Goal: Contribute content: Add original content to the website for others to see

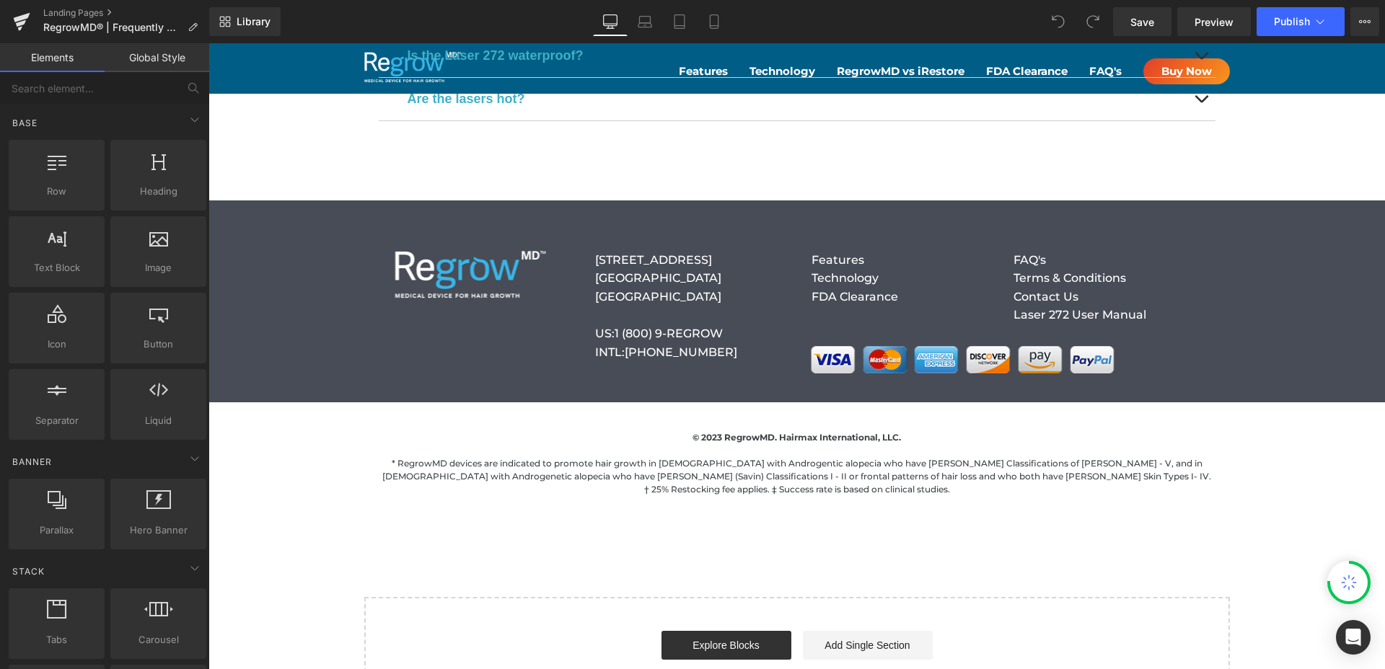
scroll to position [5892, 0]
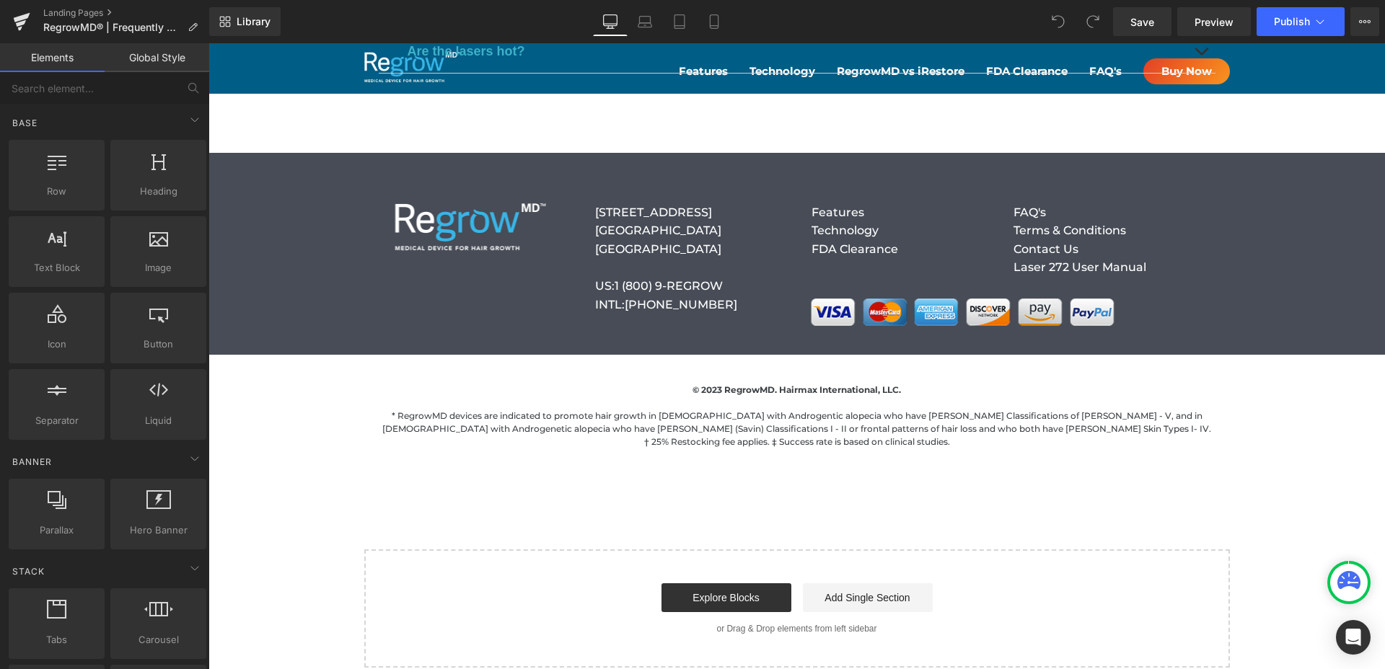
click at [1209, 258] on p "Laser 272 User Manual" at bounding box center [1114, 267] width 202 height 19
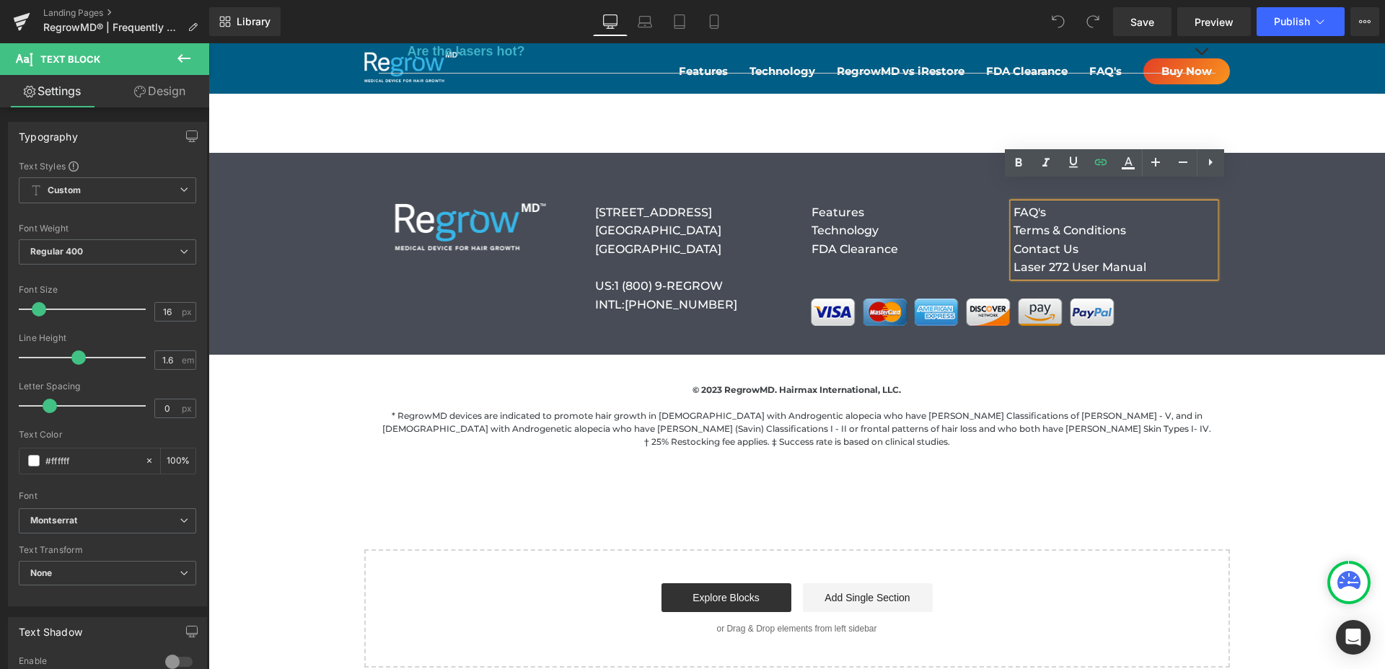
click at [1191, 258] on p "Laser 272 User Manual" at bounding box center [1114, 267] width 202 height 19
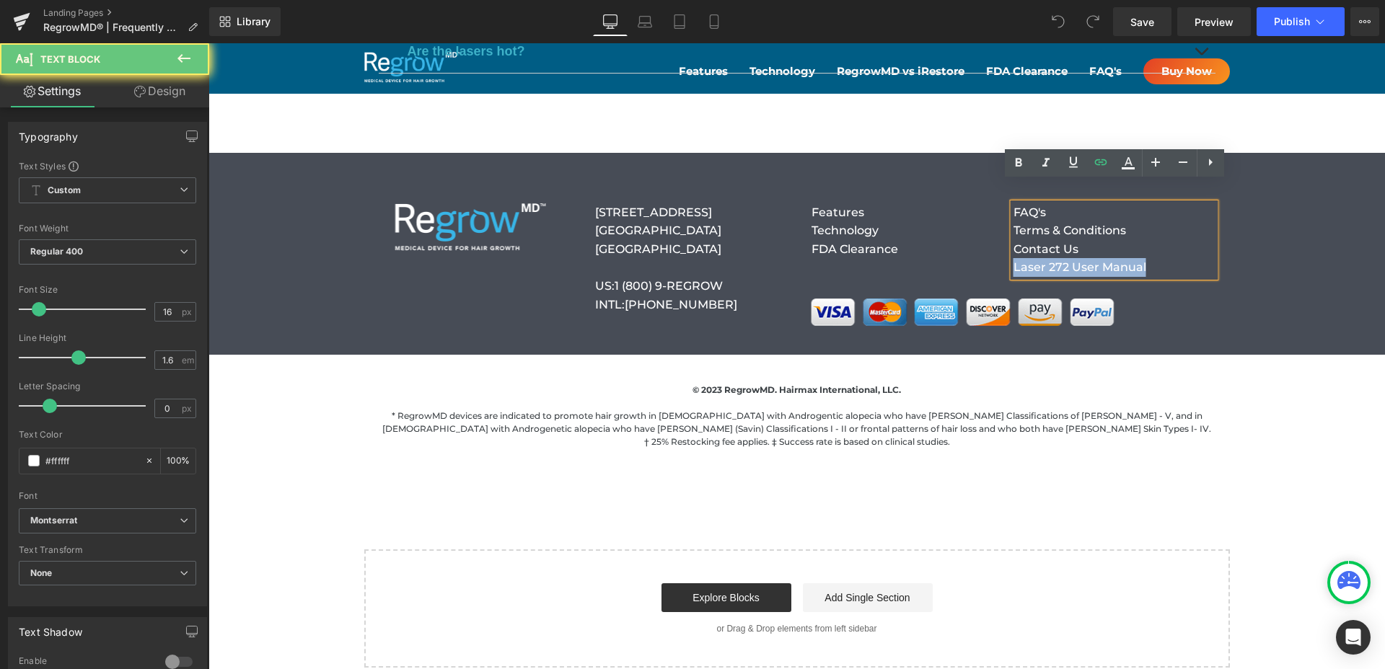
click at [1191, 258] on p "Laser 272 User Manual" at bounding box center [1114, 267] width 202 height 19
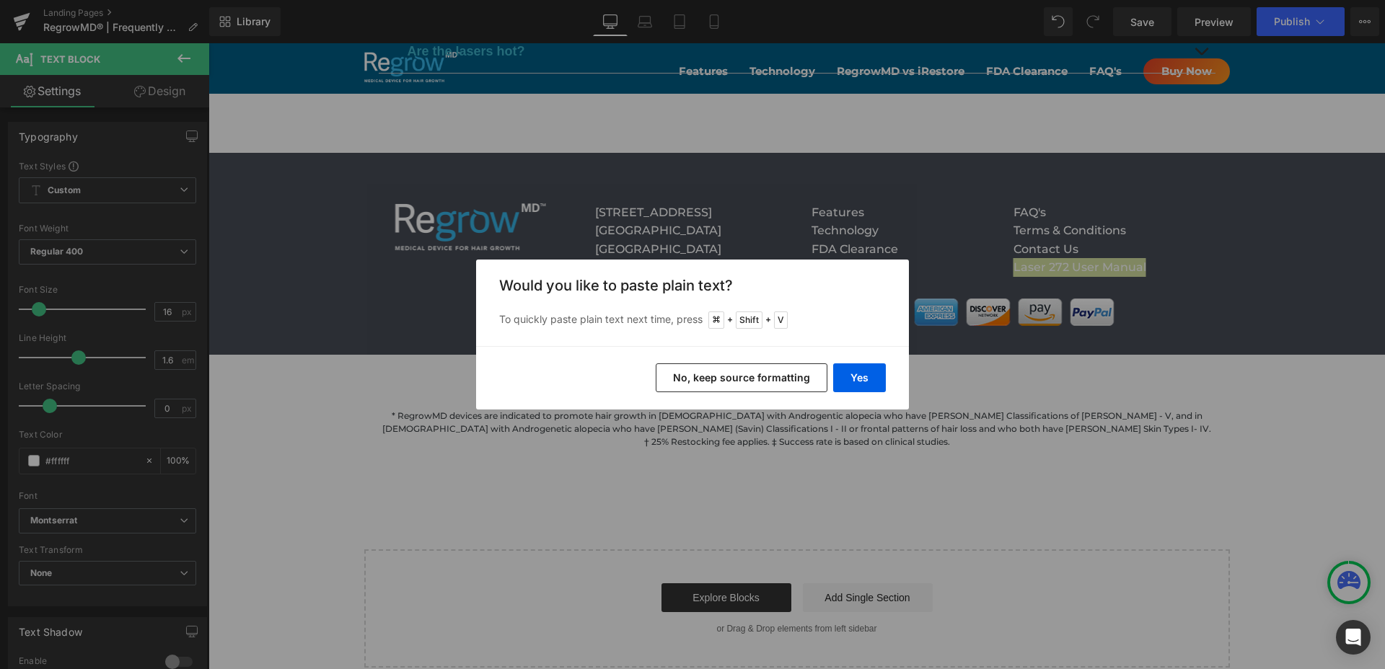
click at [777, 379] on button "No, keep source formatting" at bounding box center [742, 378] width 172 height 29
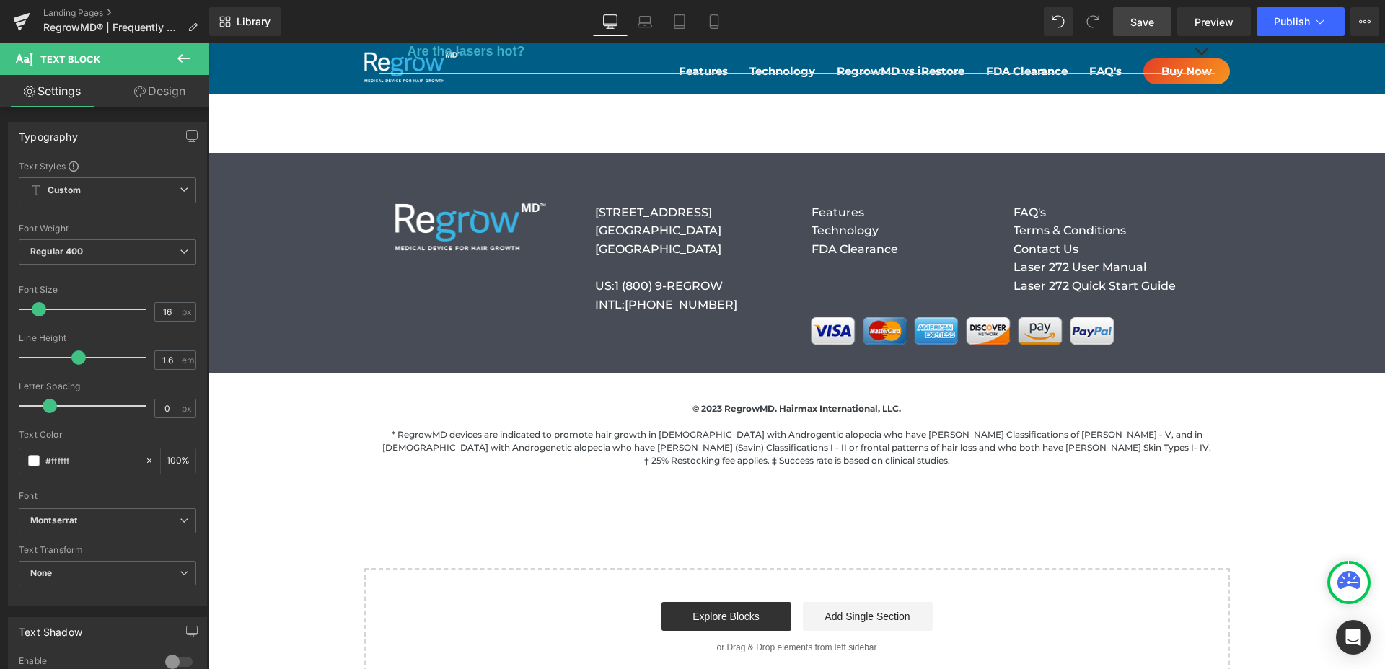
click at [1147, 23] on span "Save" at bounding box center [1142, 21] width 24 height 15
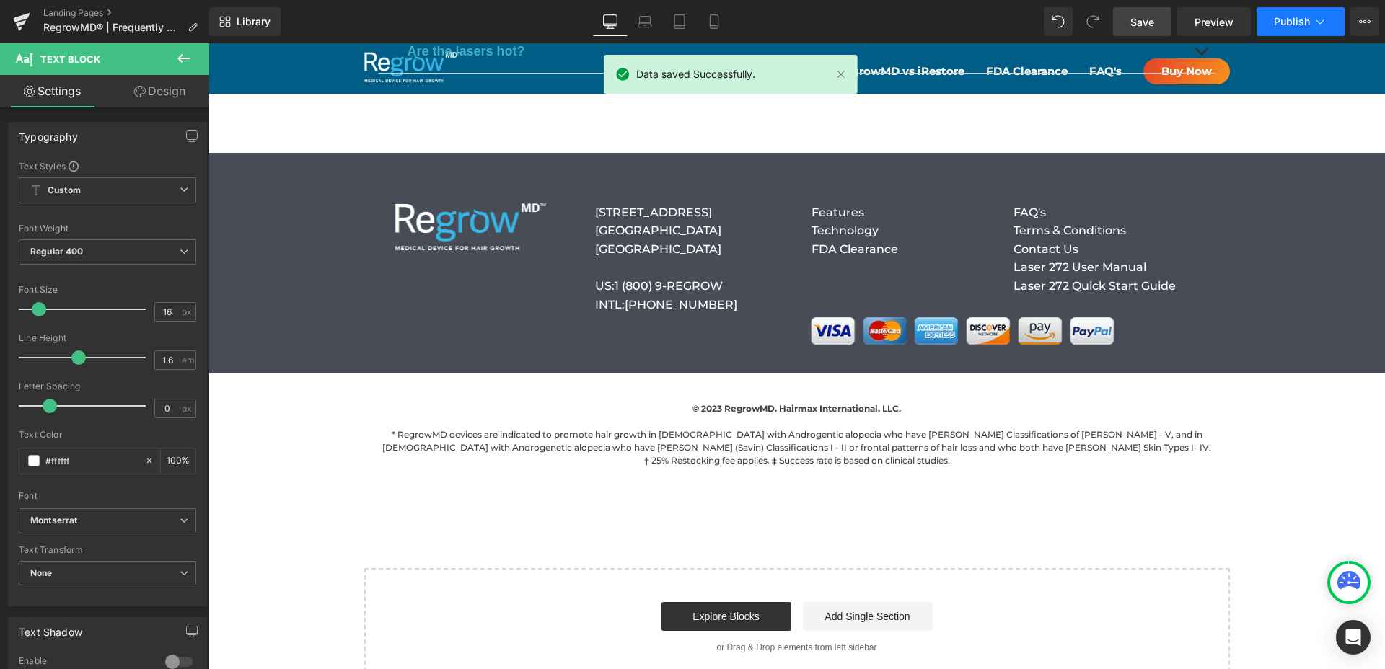
click at [1288, 20] on span "Publish" at bounding box center [1292, 22] width 36 height 12
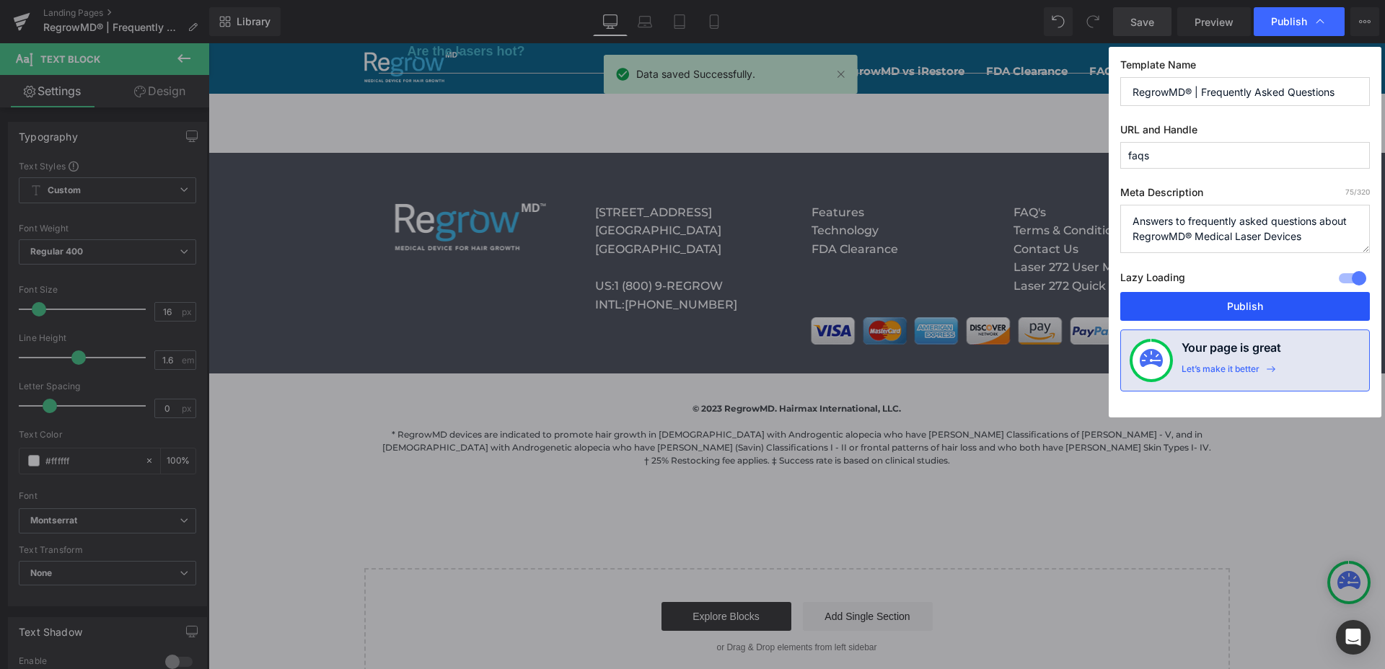
click at [1243, 299] on button "Publish" at bounding box center [1245, 306] width 250 height 29
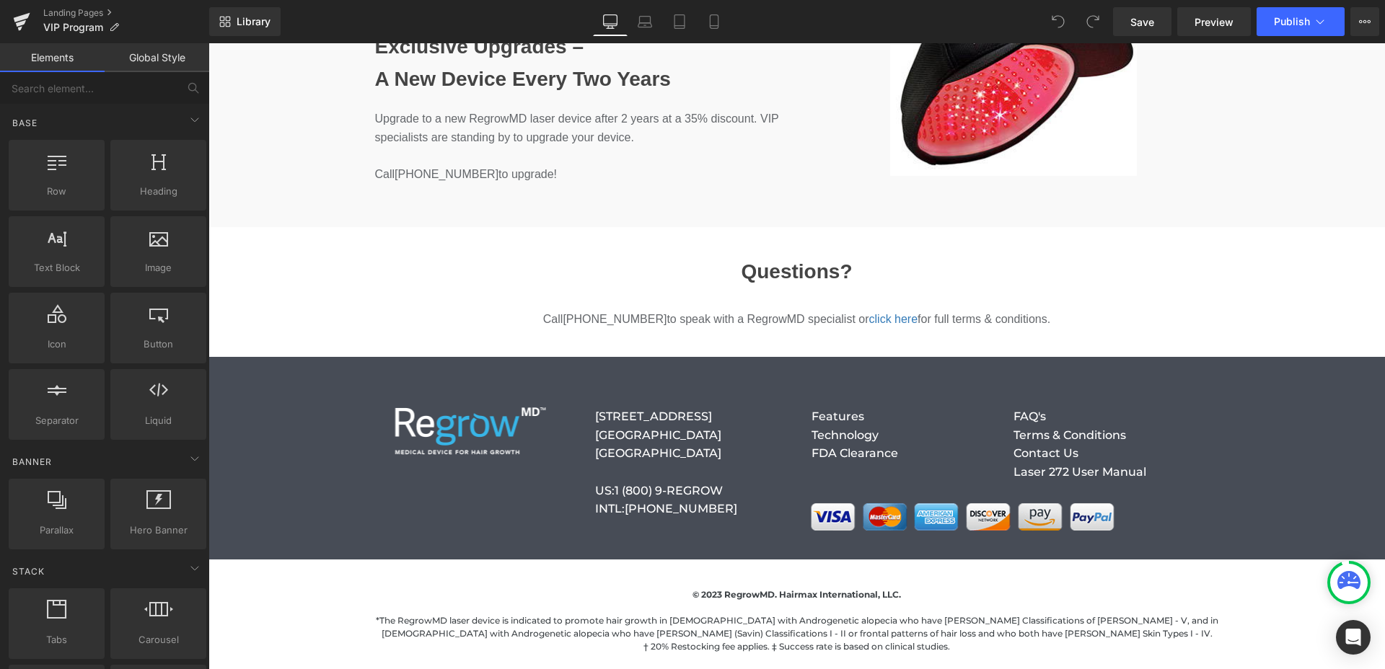
scroll to position [1146, 0]
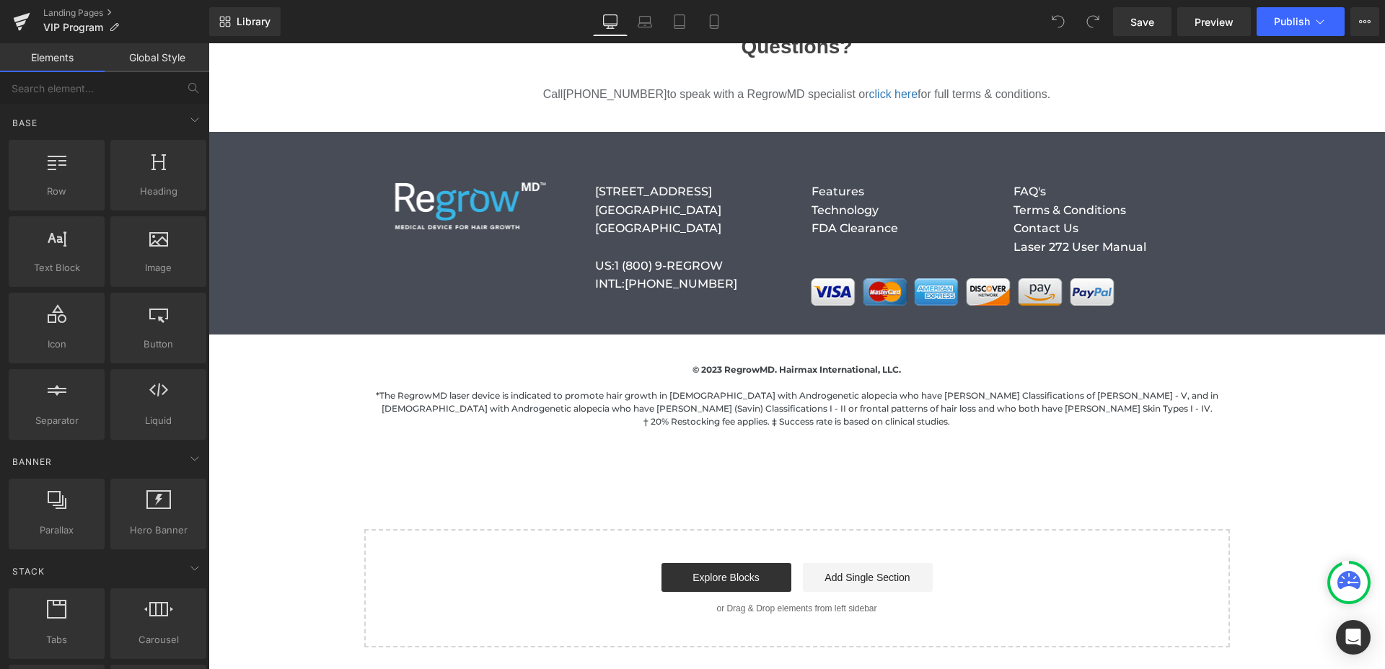
click at [1166, 250] on p "Laser 272 User Manual" at bounding box center [1114, 247] width 202 height 19
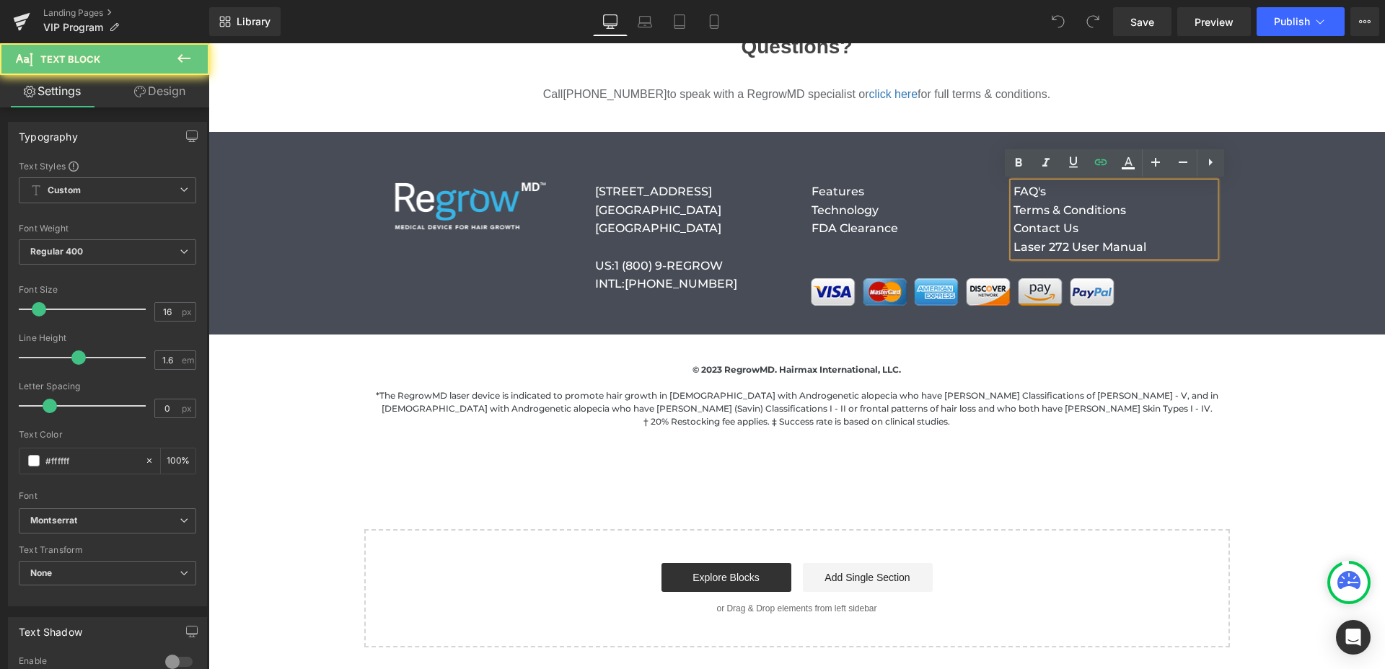
click at [1163, 248] on p "Laser 272 User Manual" at bounding box center [1114, 247] width 202 height 19
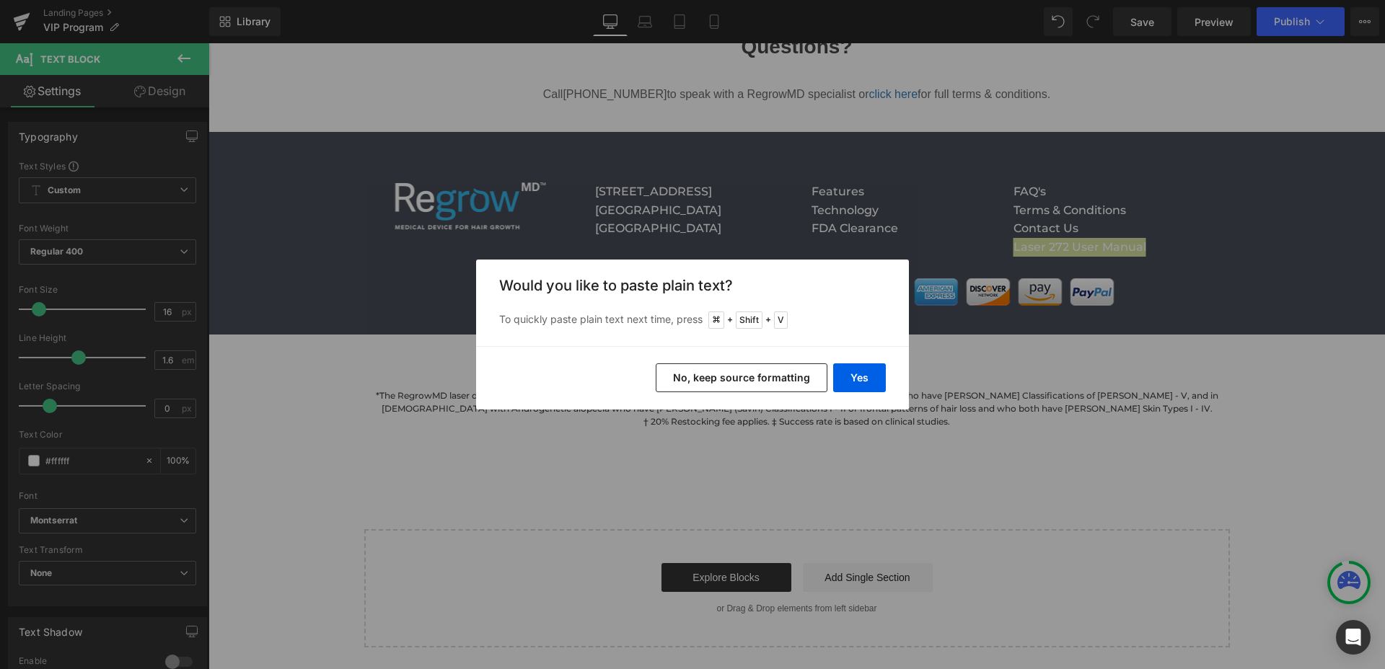
click at [797, 371] on button "No, keep source formatting" at bounding box center [742, 378] width 172 height 29
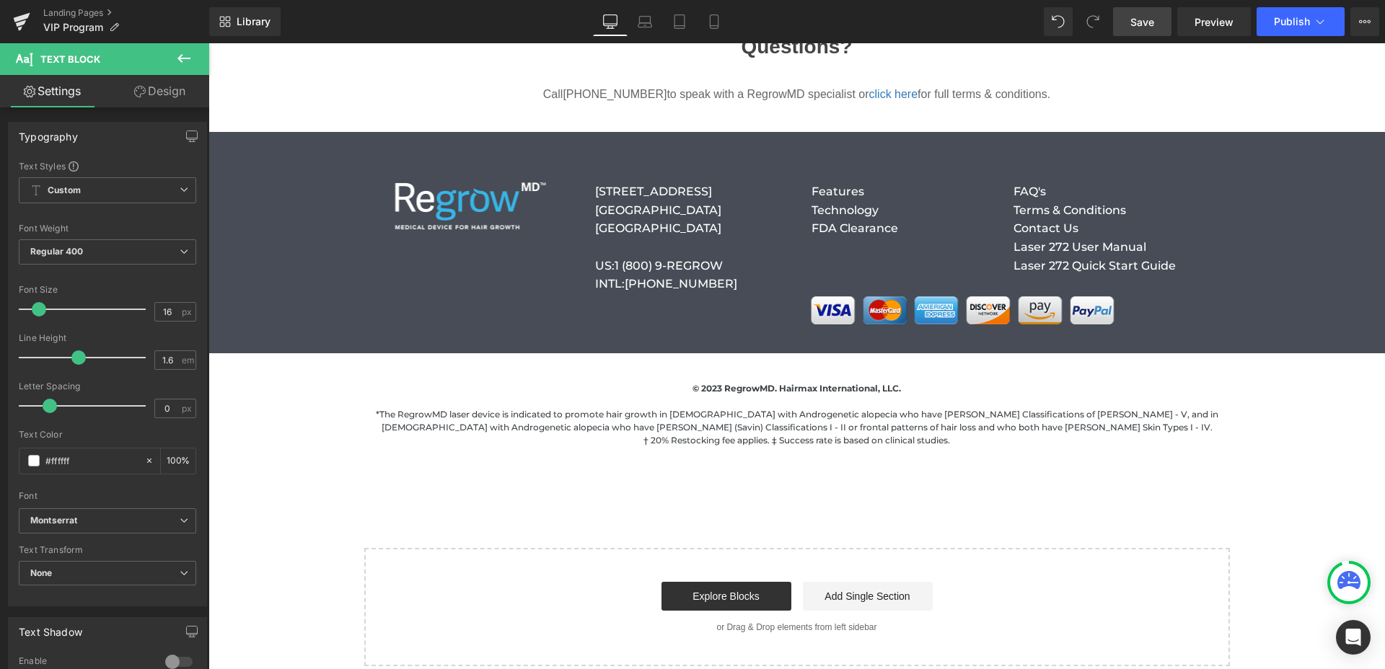
click at [1150, 21] on span "Save" at bounding box center [1142, 21] width 24 height 15
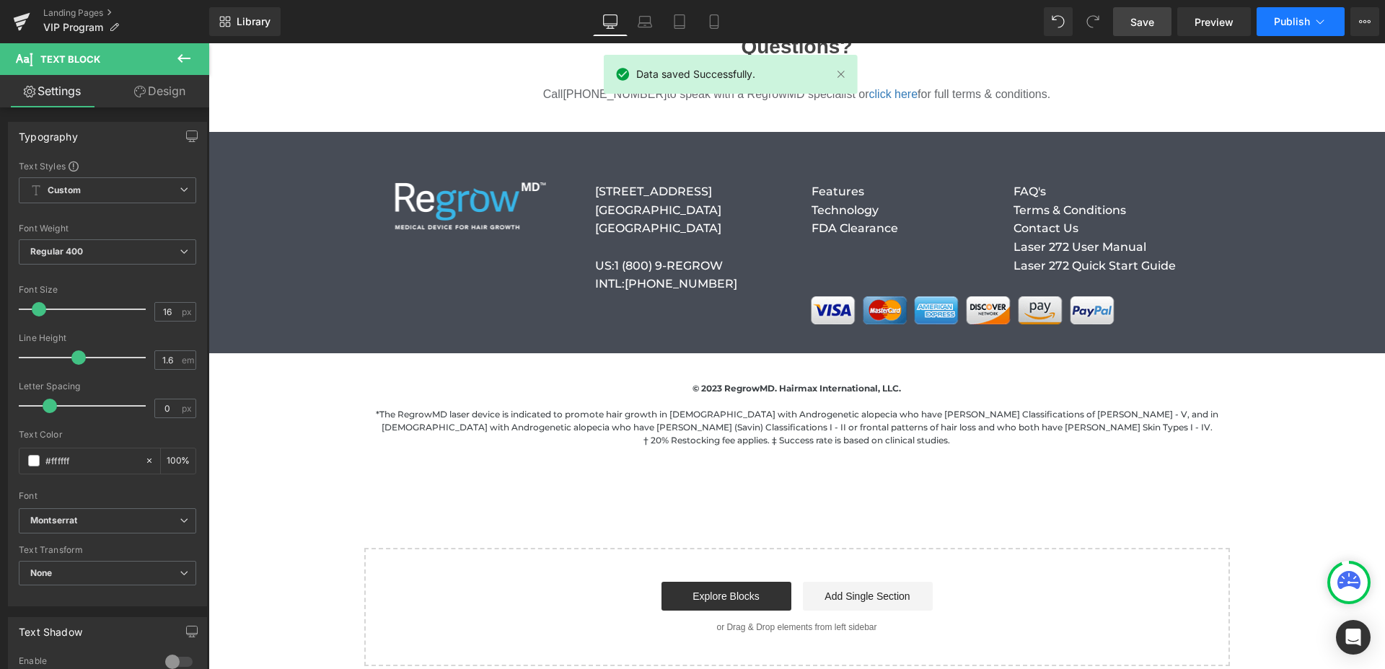
click at [1279, 20] on span "Publish" at bounding box center [1292, 22] width 36 height 12
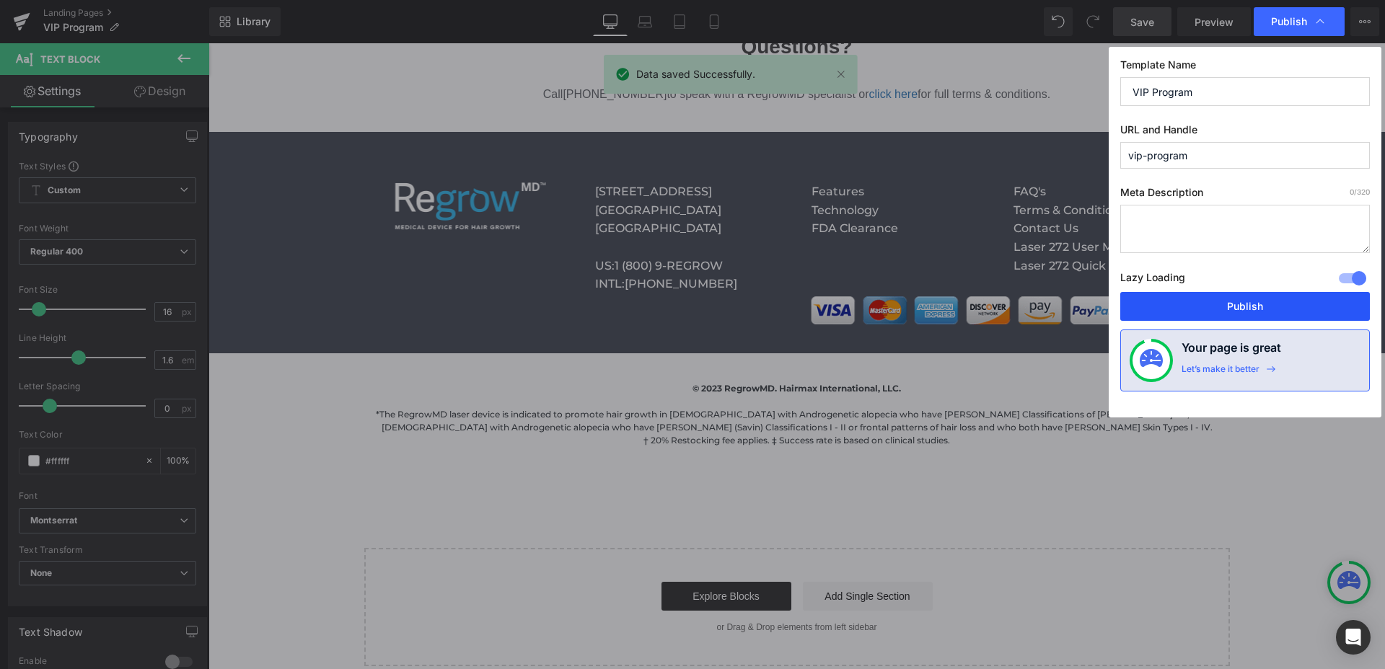
click at [1234, 303] on button "Publish" at bounding box center [1245, 306] width 250 height 29
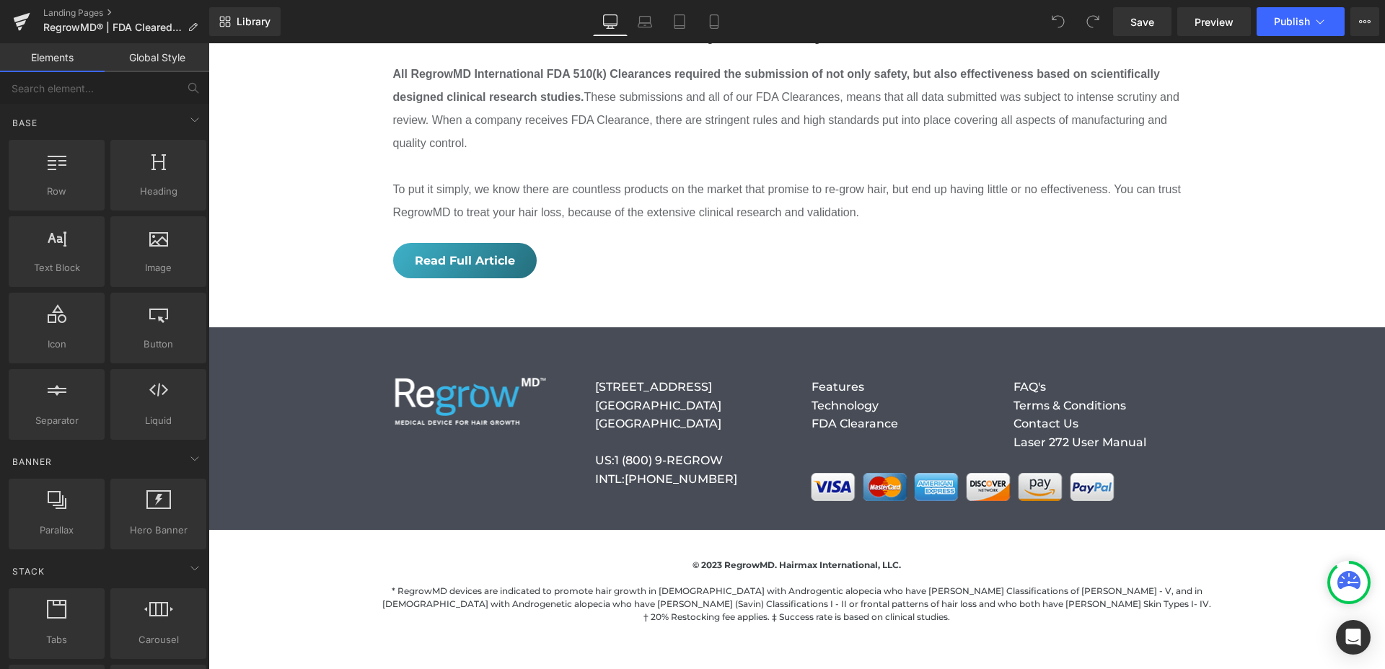
scroll to position [1784, 0]
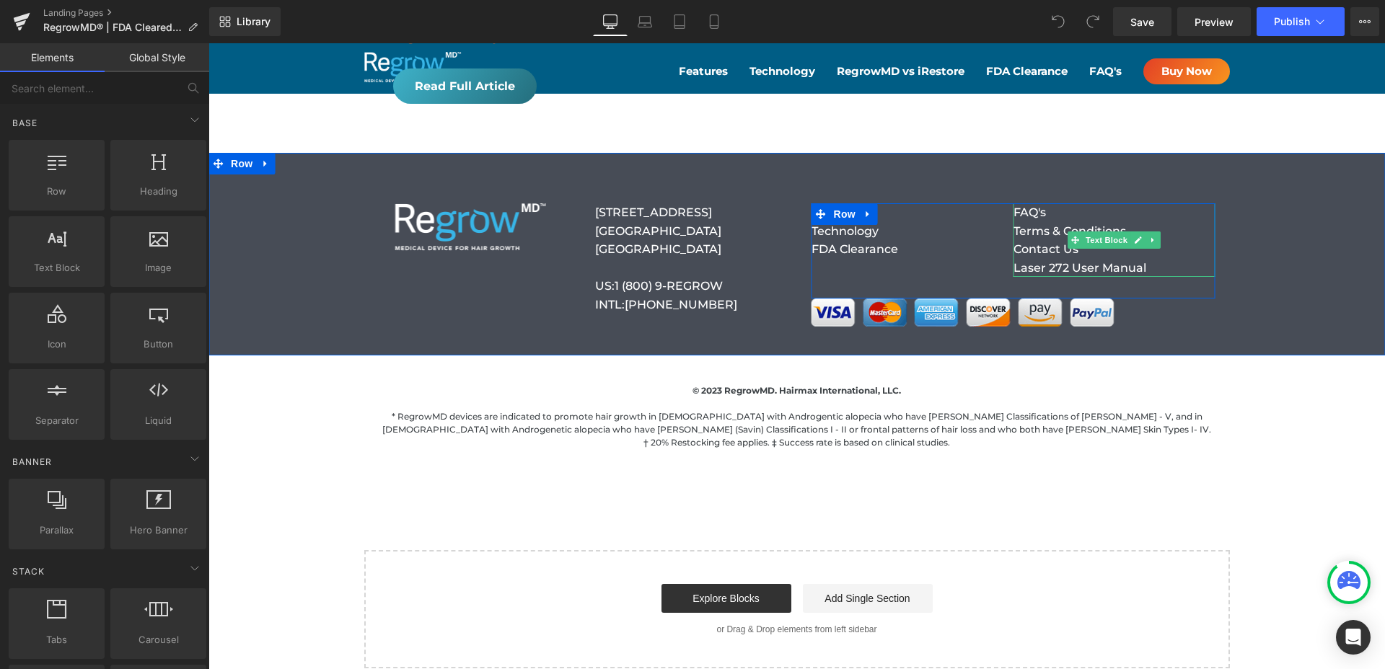
click at [1158, 259] on p "Laser 272 User Manual" at bounding box center [1114, 268] width 202 height 19
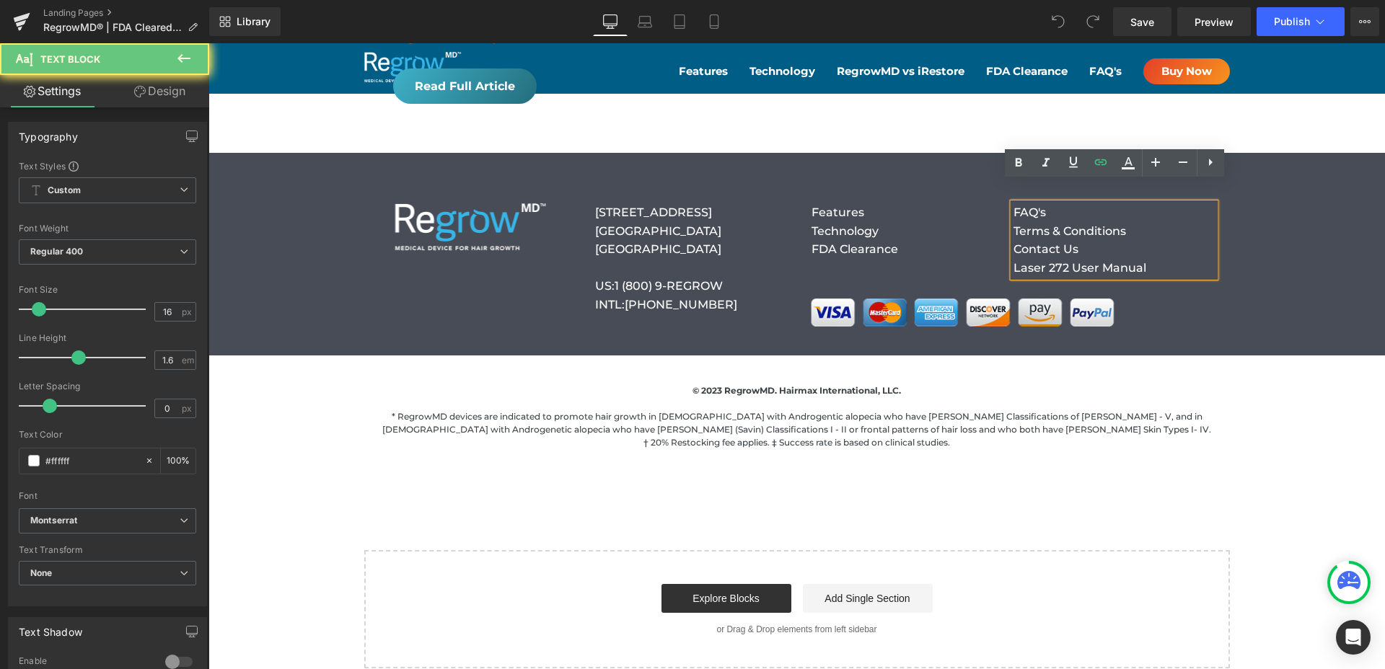
click at [1160, 259] on p "Laser 272 User Manual" at bounding box center [1114, 268] width 202 height 19
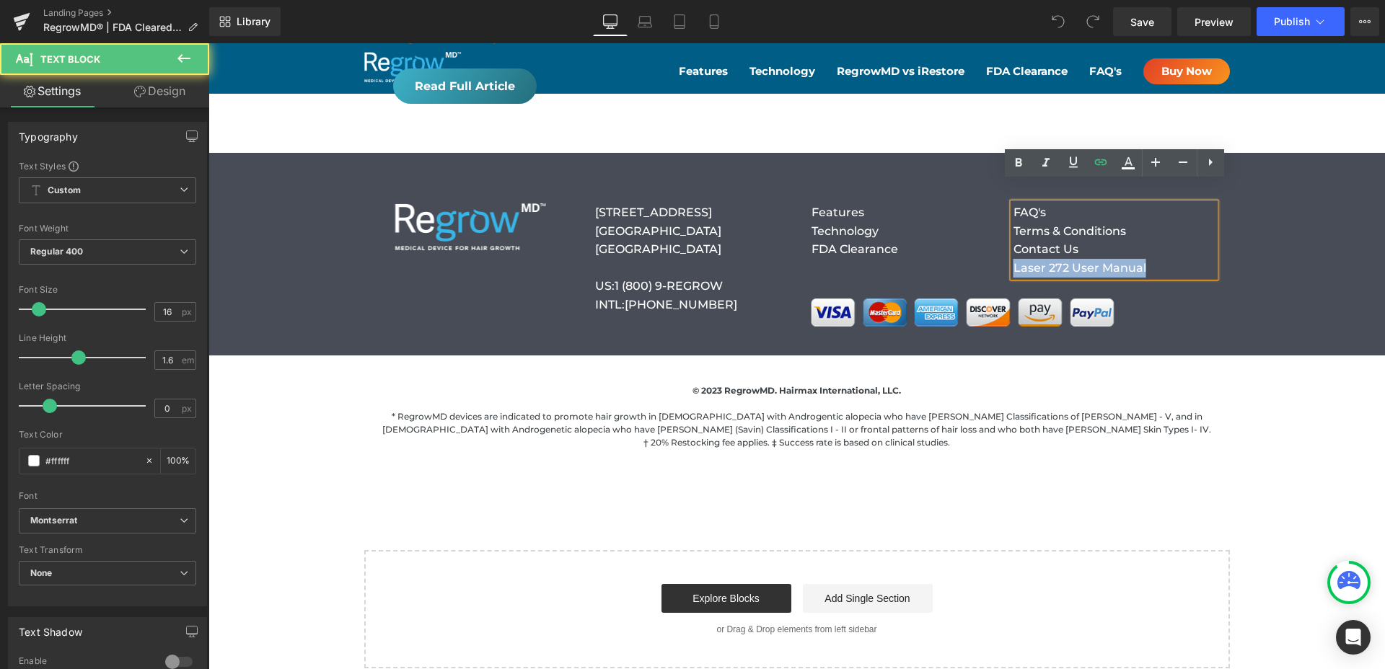
click at [1160, 259] on p "Laser 272 User Manual" at bounding box center [1114, 268] width 202 height 19
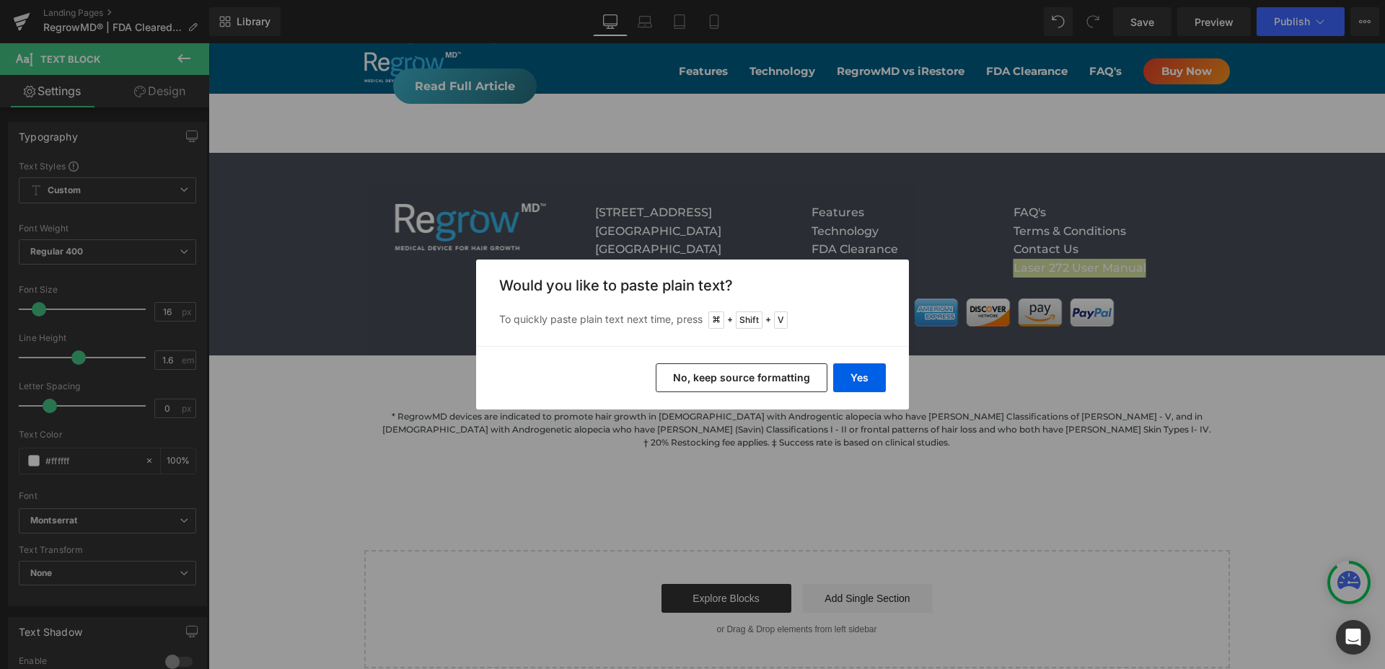
click at [767, 372] on button "No, keep source formatting" at bounding box center [742, 378] width 172 height 29
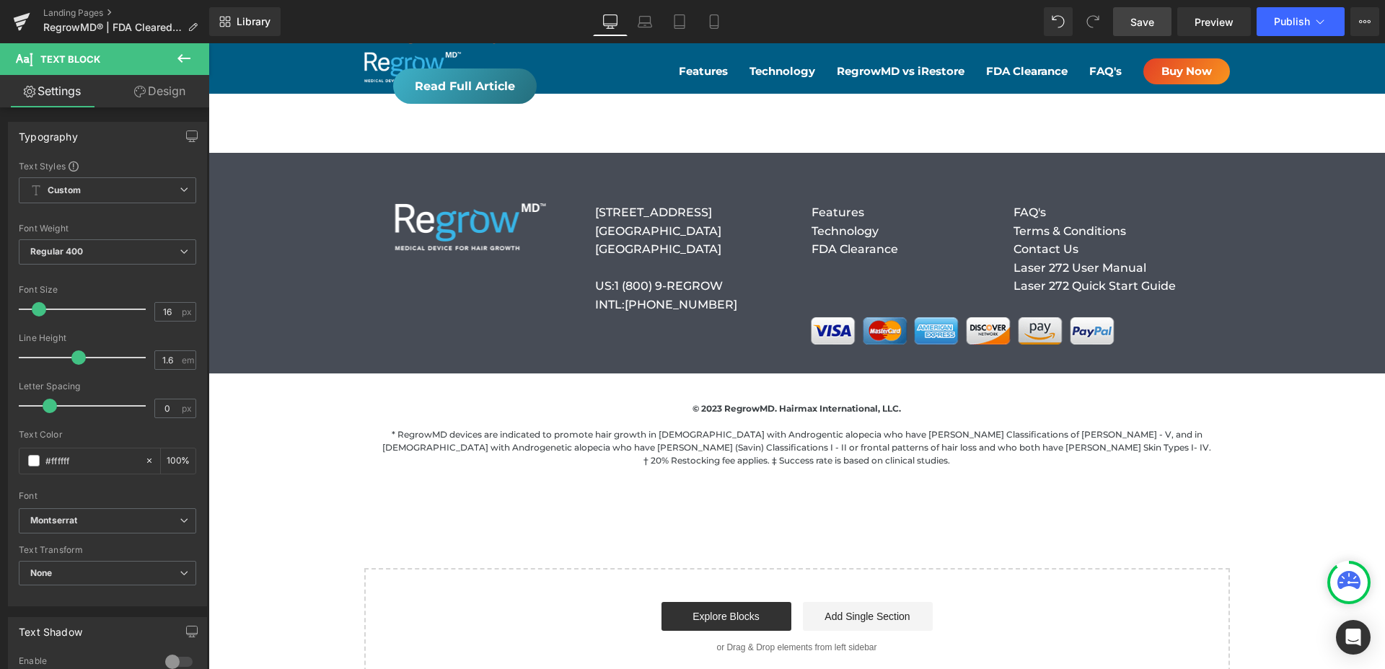
click at [1142, 21] on span "Save" at bounding box center [1142, 21] width 24 height 15
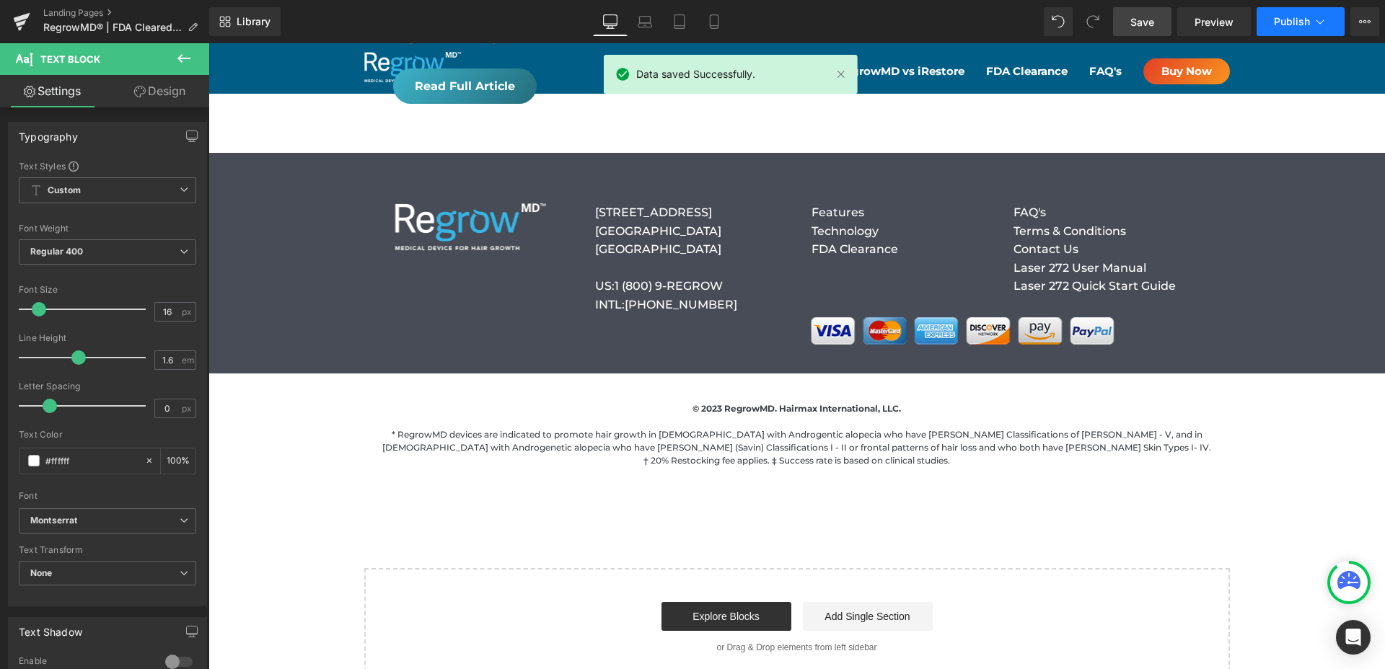
click at [1290, 22] on span "Publish" at bounding box center [1292, 22] width 36 height 12
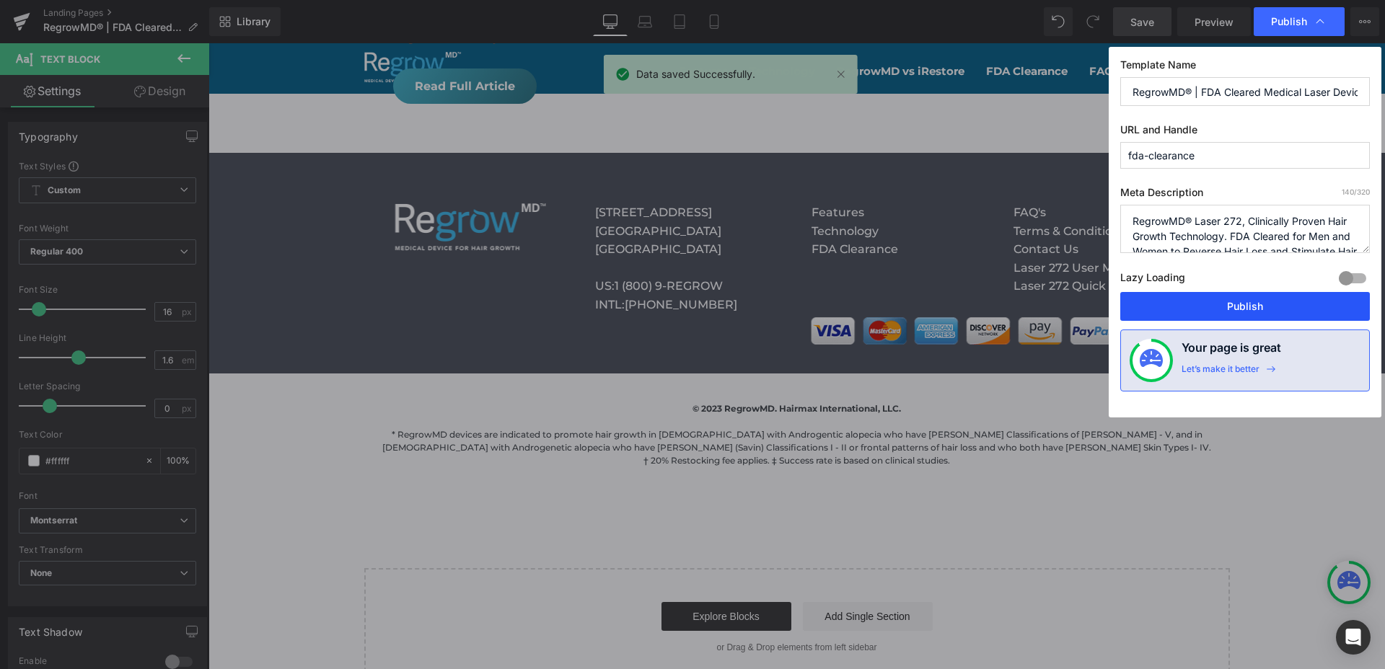
drag, startPoint x: 1228, startPoint y: 312, endPoint x: 1023, endPoint y: 270, distance: 208.5
click at [1228, 312] on button "Publish" at bounding box center [1245, 306] width 250 height 29
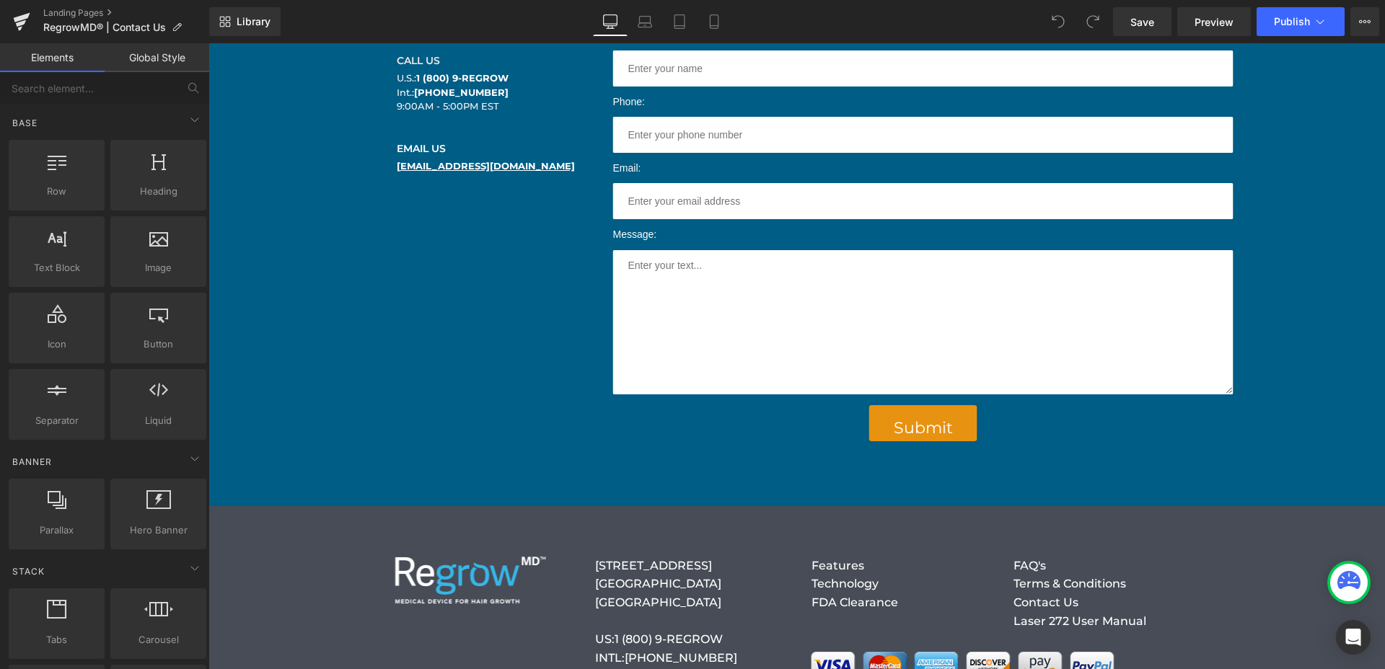
scroll to position [857, 0]
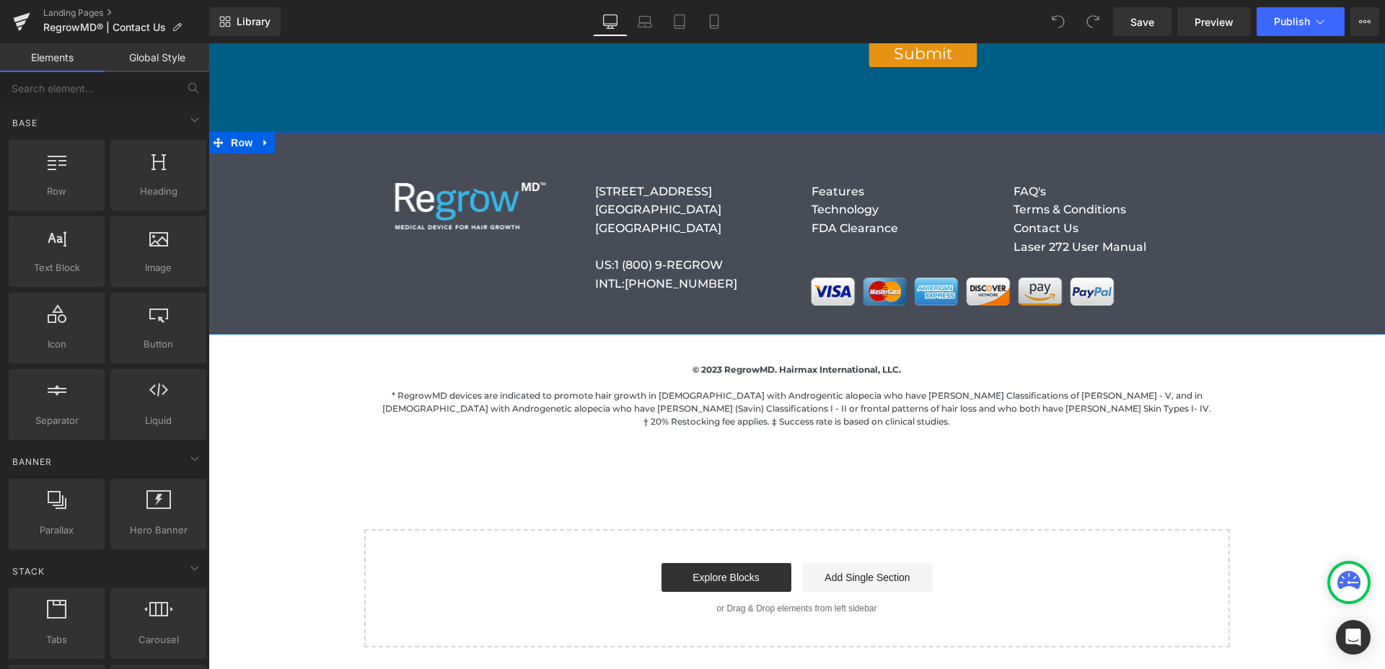
click at [1178, 244] on p "Laser 272 User Manual" at bounding box center [1114, 247] width 202 height 19
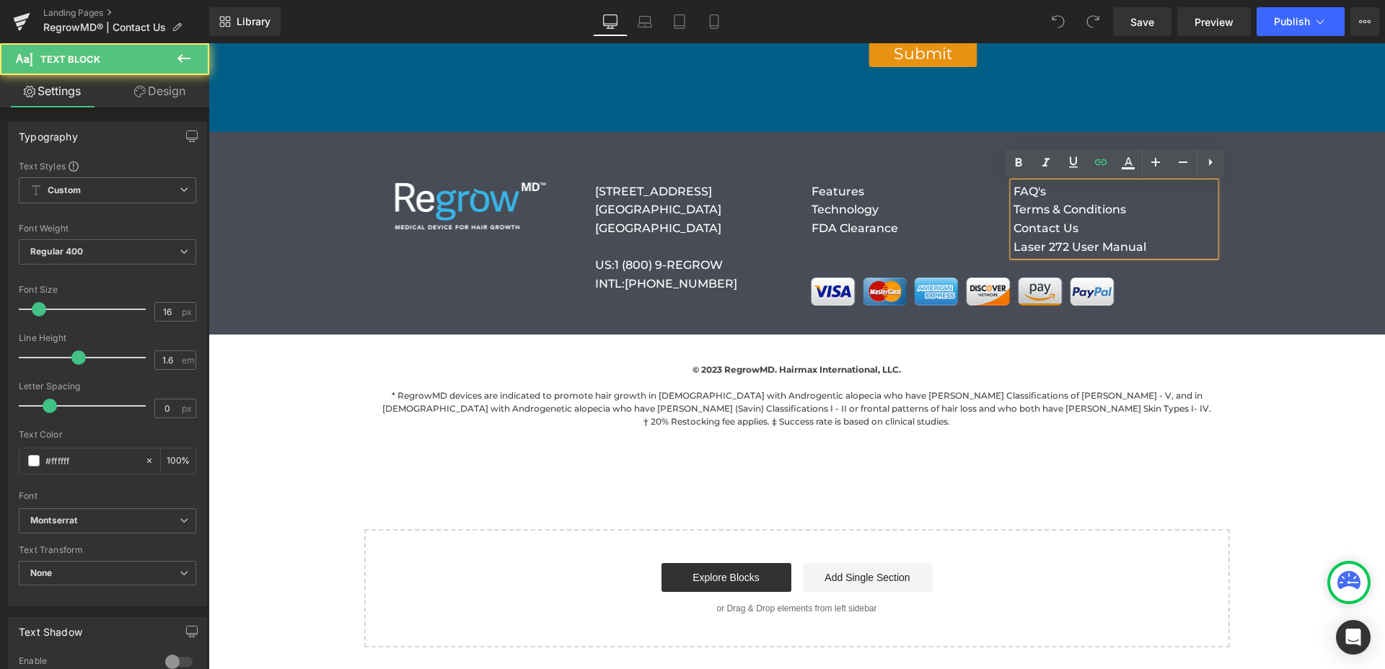
click at [1175, 246] on p "Laser 272 User Manual" at bounding box center [1114, 247] width 202 height 19
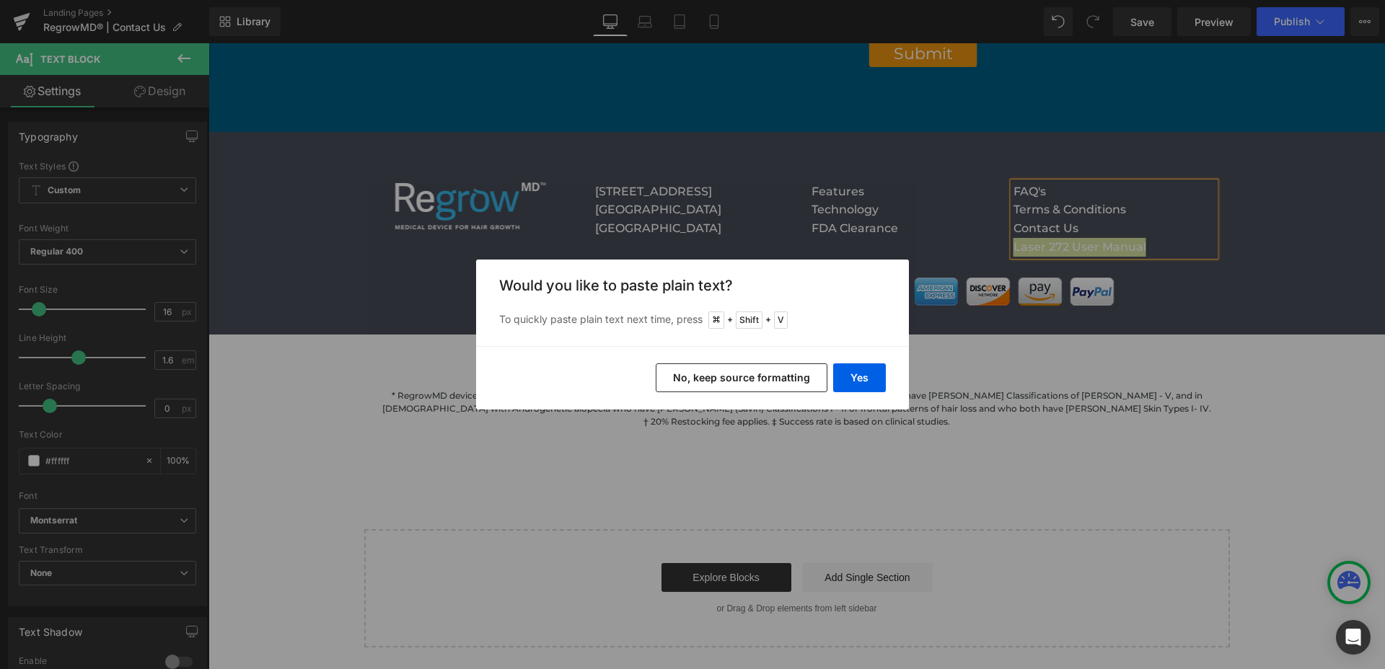
click at [762, 378] on button "No, keep source formatting" at bounding box center [742, 378] width 172 height 29
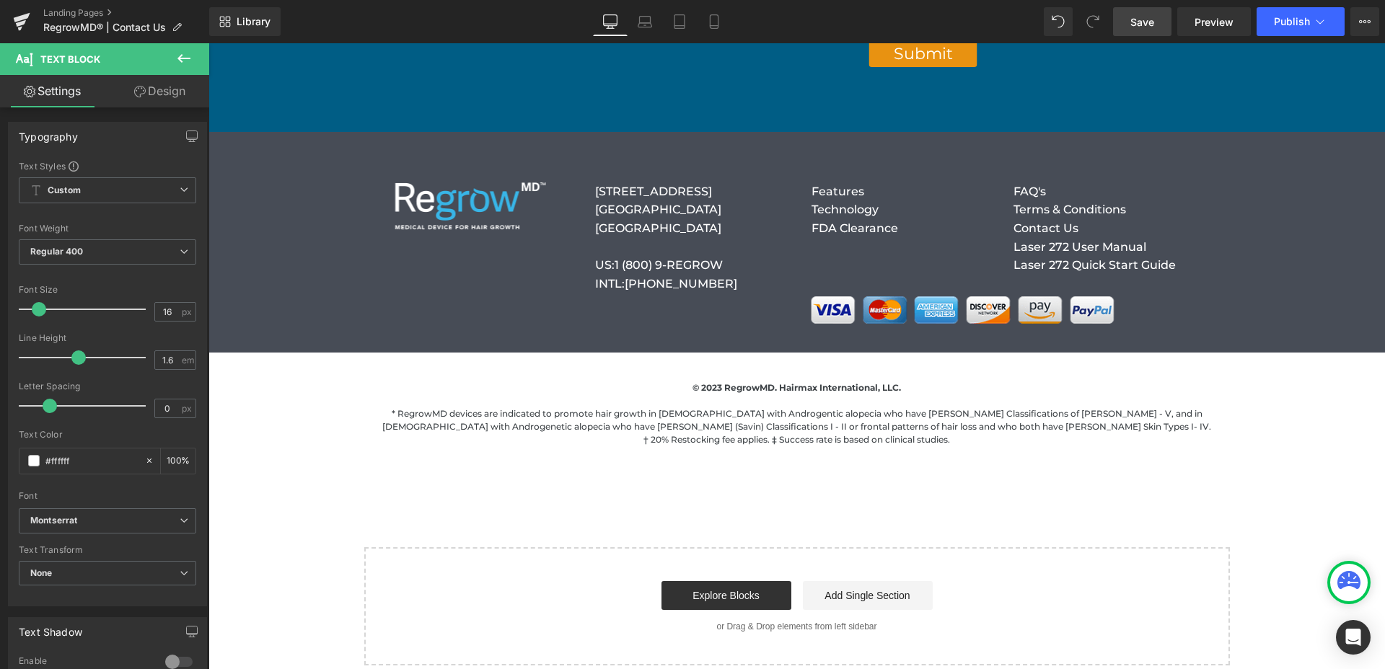
click at [1152, 30] on link "Save" at bounding box center [1142, 21] width 58 height 29
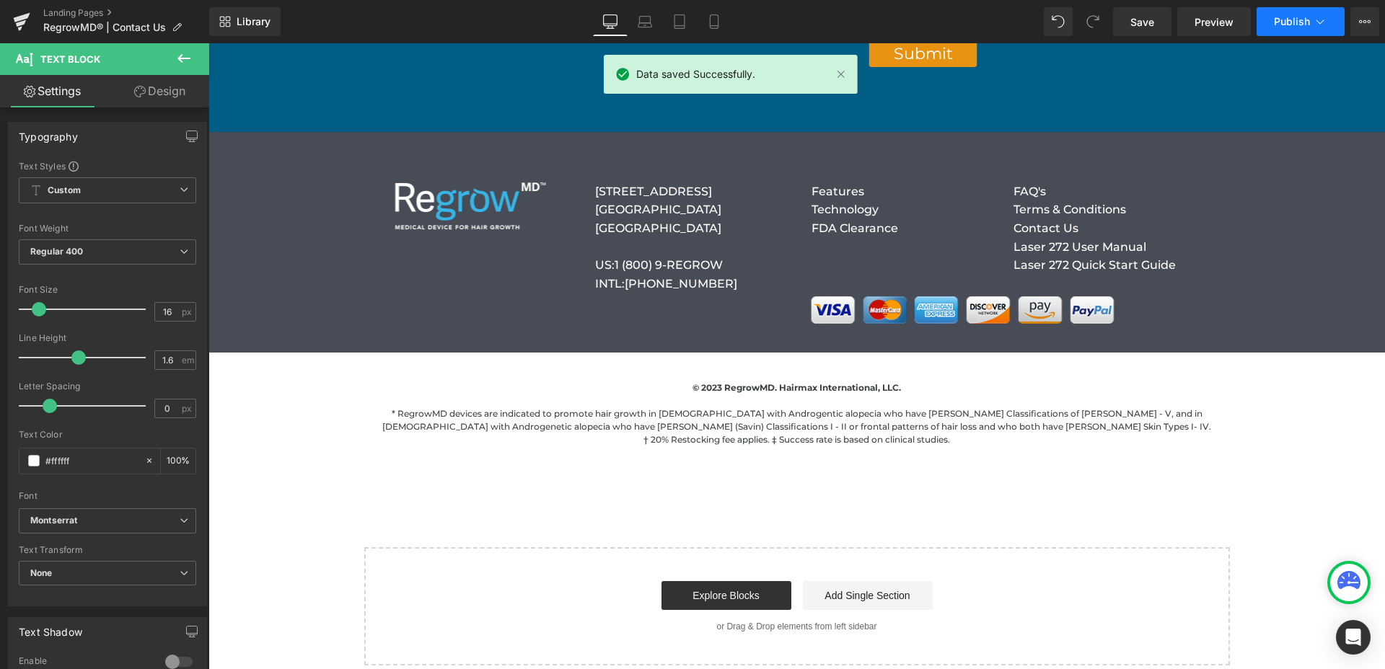
click at [1281, 25] on span "Publish" at bounding box center [1292, 22] width 36 height 12
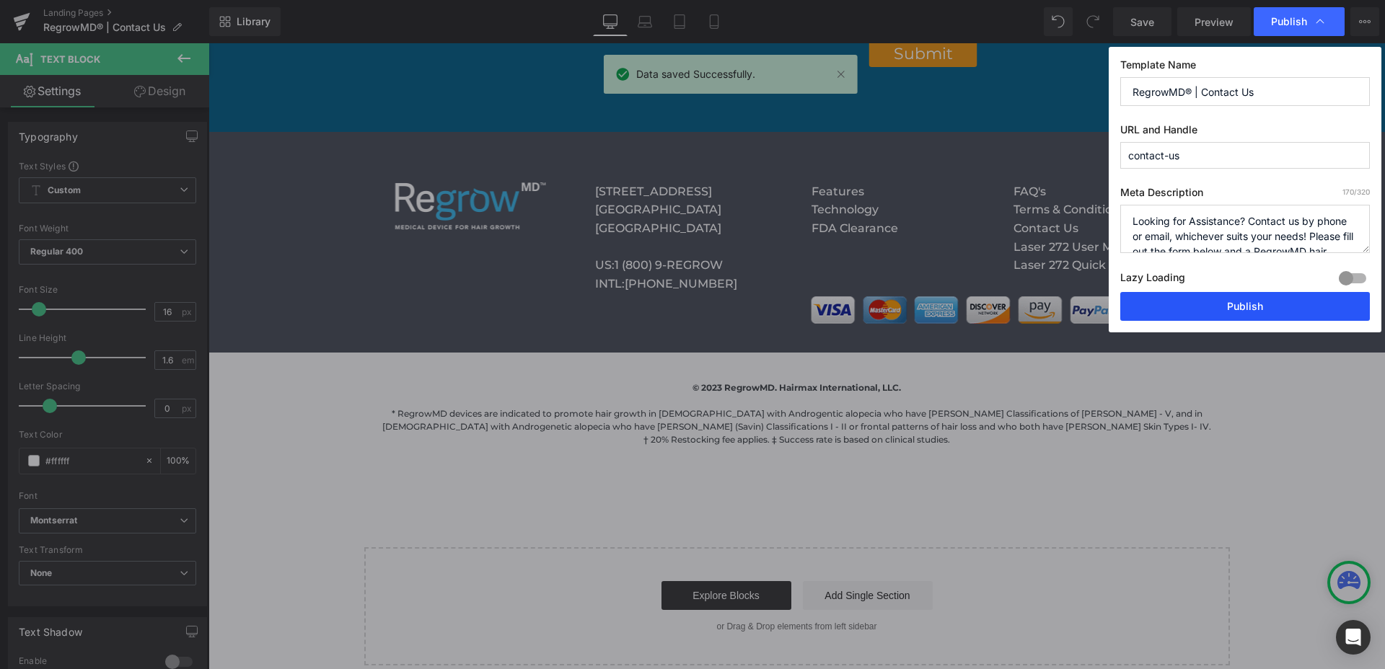
click at [1217, 303] on button "Publish" at bounding box center [1245, 306] width 250 height 29
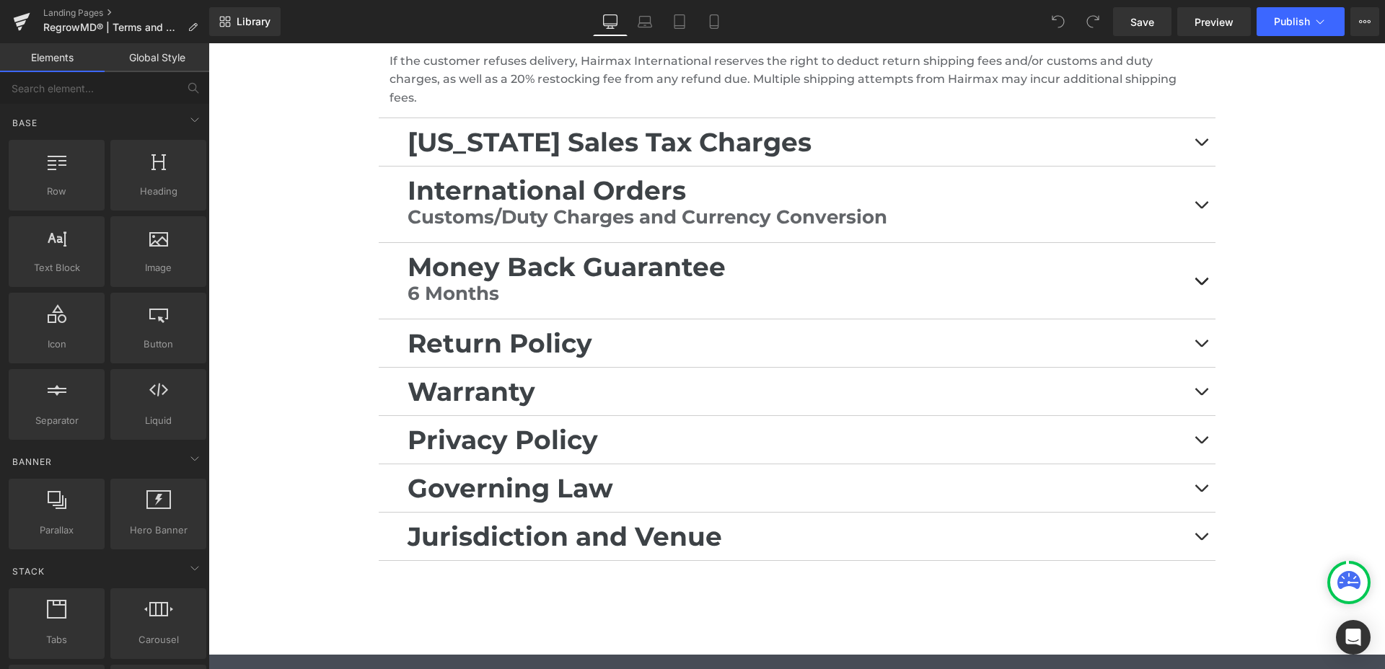
scroll to position [1140, 0]
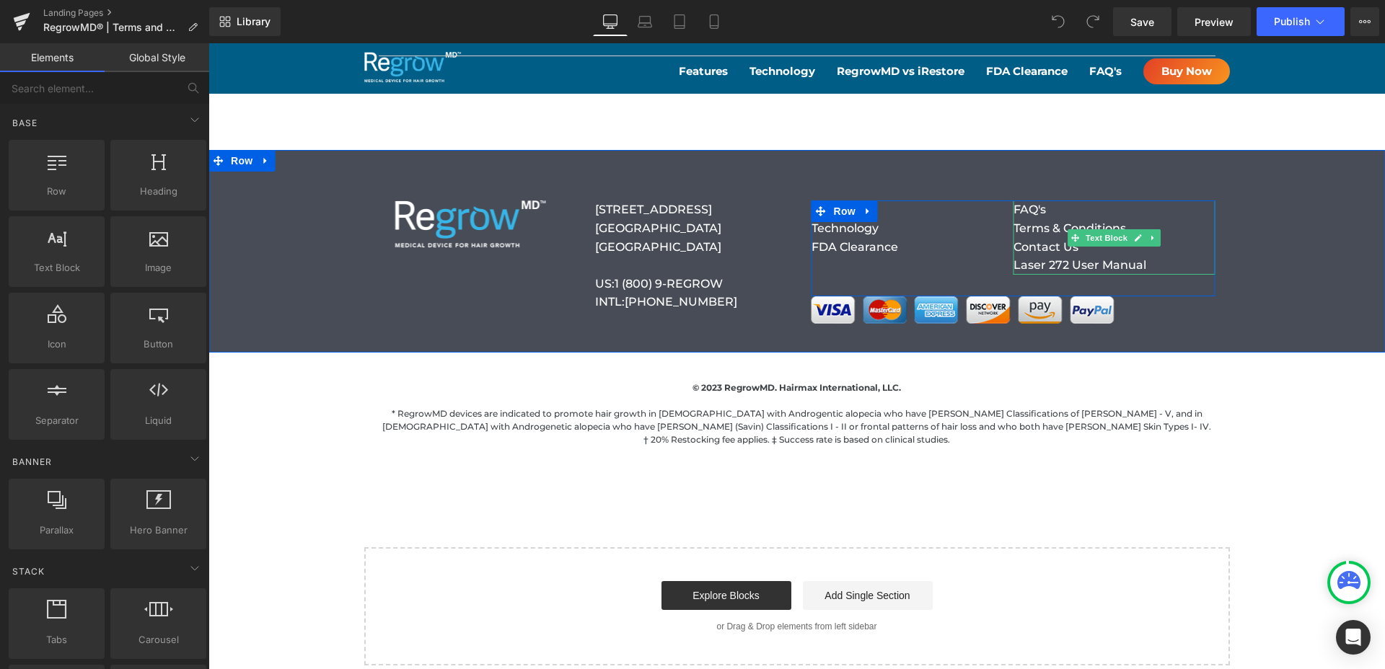
click at [1181, 271] on div at bounding box center [1114, 273] width 202 height 4
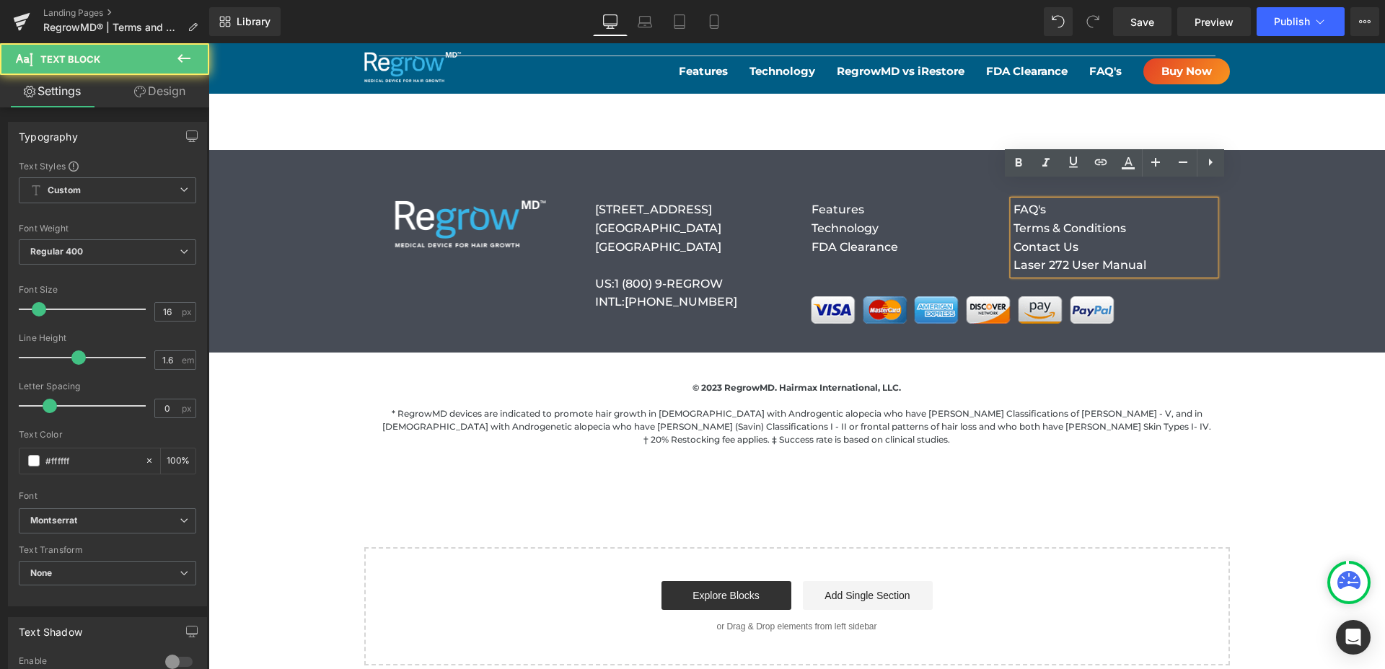
click at [1176, 256] on p "Laser 272 User Manual" at bounding box center [1114, 265] width 202 height 19
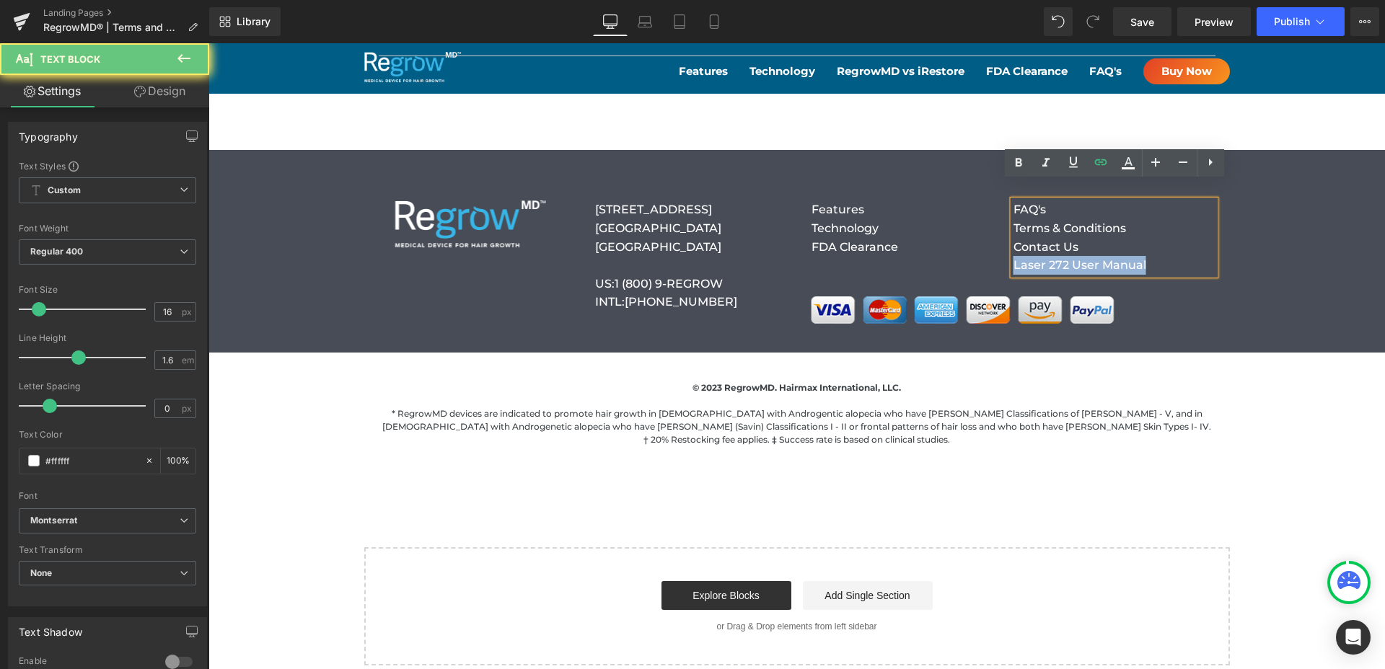
click at [1176, 256] on p "Laser 272 User Manual" at bounding box center [1114, 265] width 202 height 19
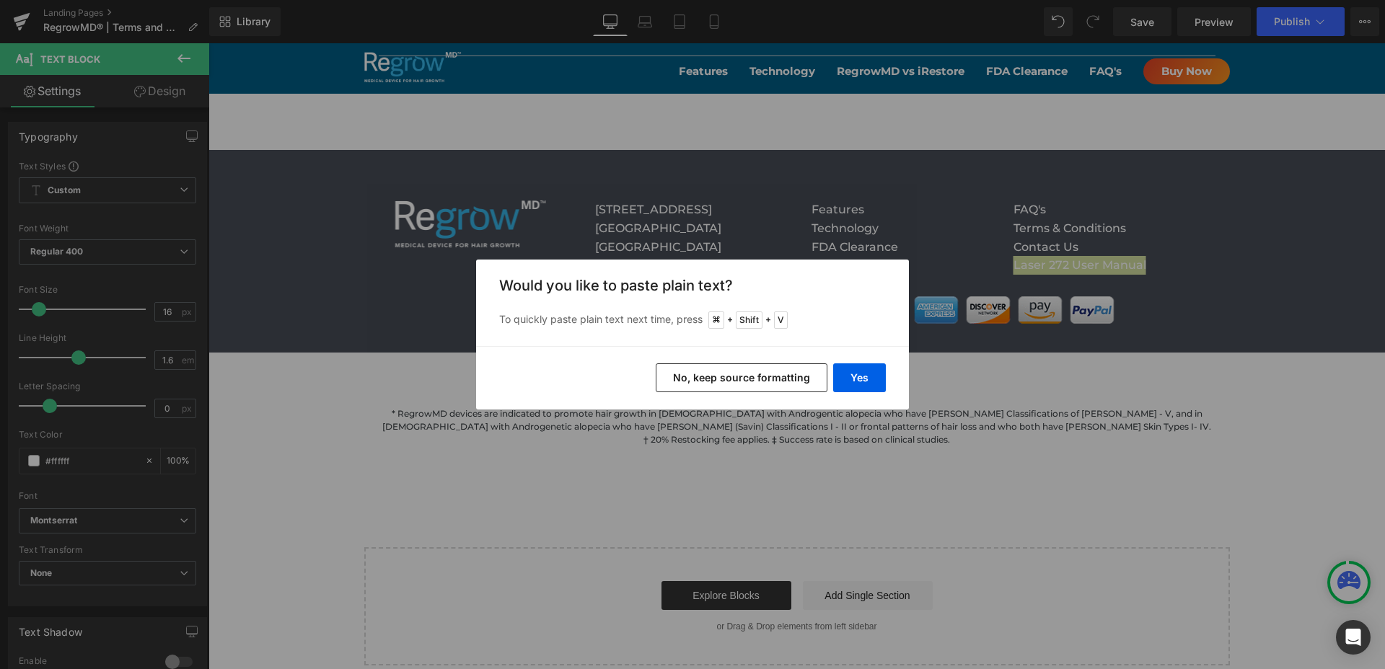
click at [741, 378] on button "No, keep source formatting" at bounding box center [742, 378] width 172 height 29
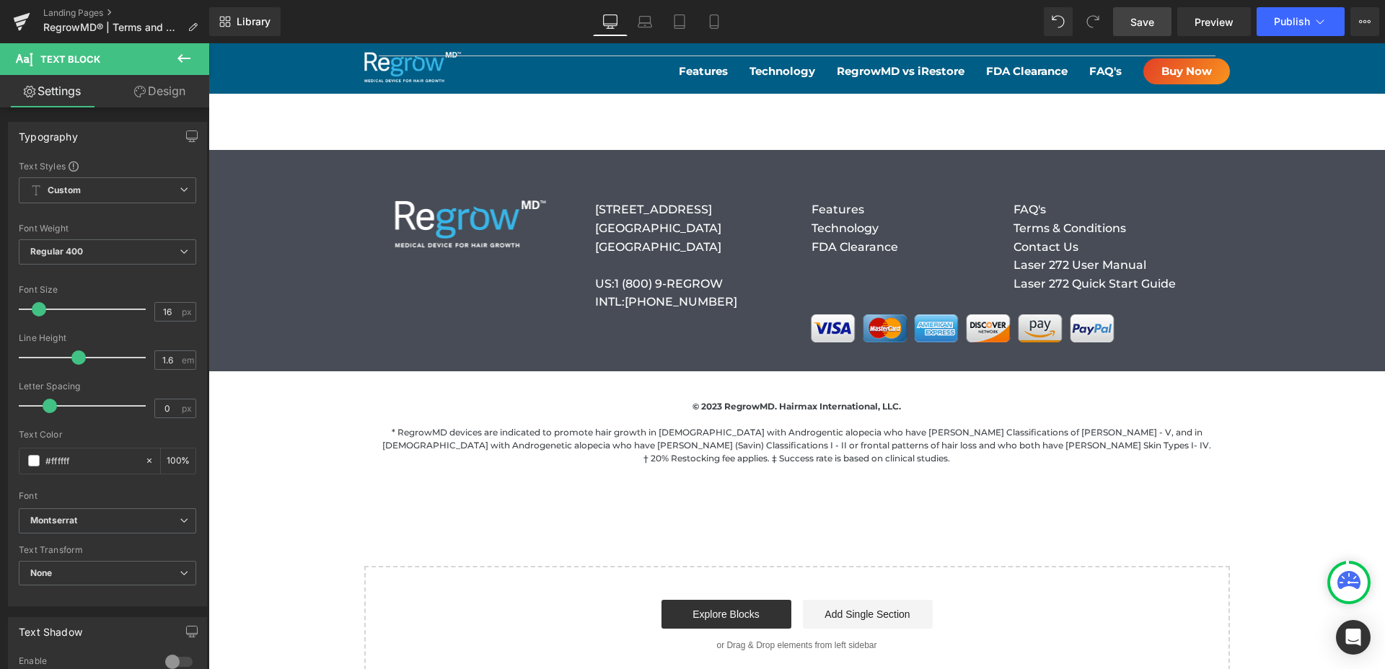
click at [1135, 25] on span "Save" at bounding box center [1142, 21] width 24 height 15
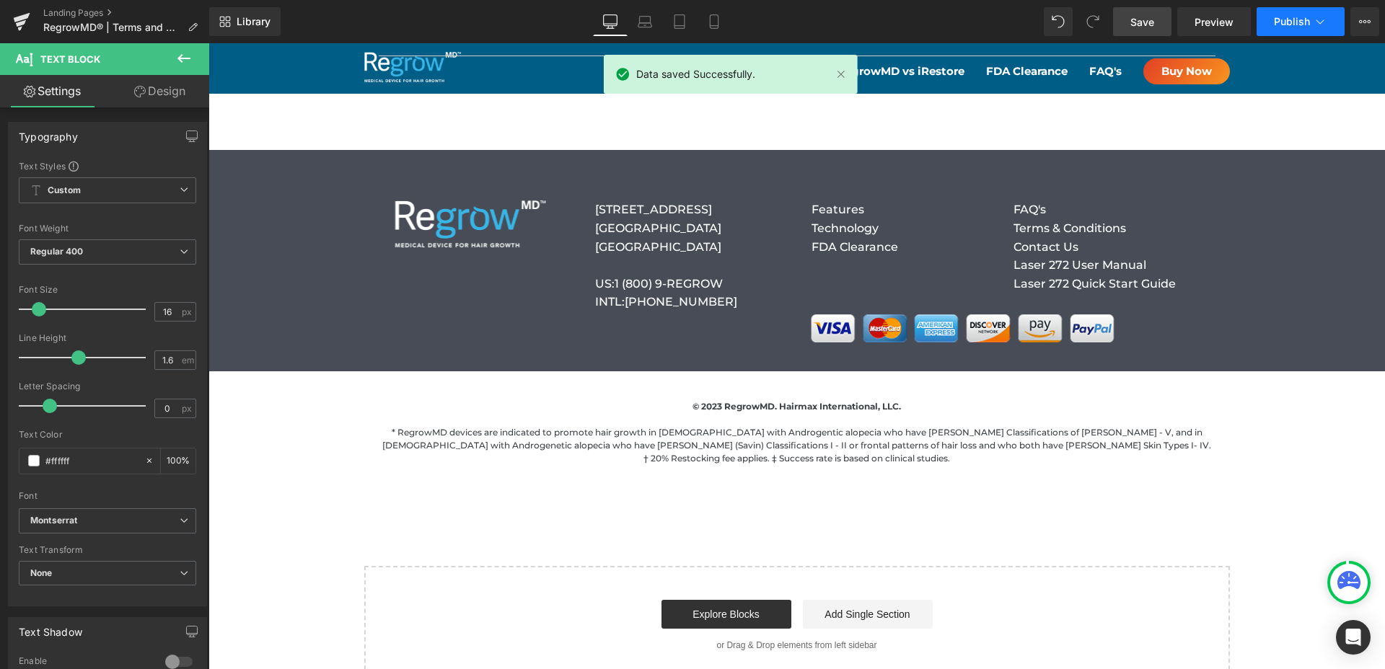
click at [1287, 25] on span "Publish" at bounding box center [1292, 22] width 36 height 12
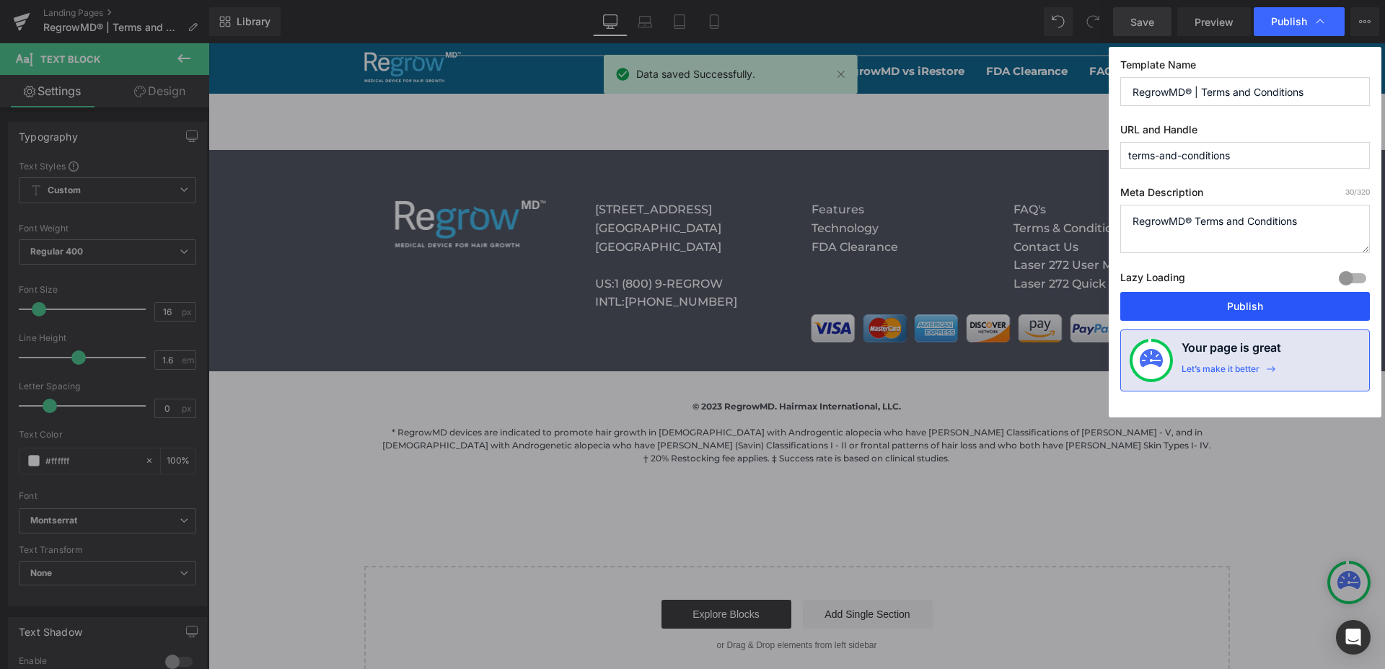
click at [1204, 304] on button "Publish" at bounding box center [1245, 306] width 250 height 29
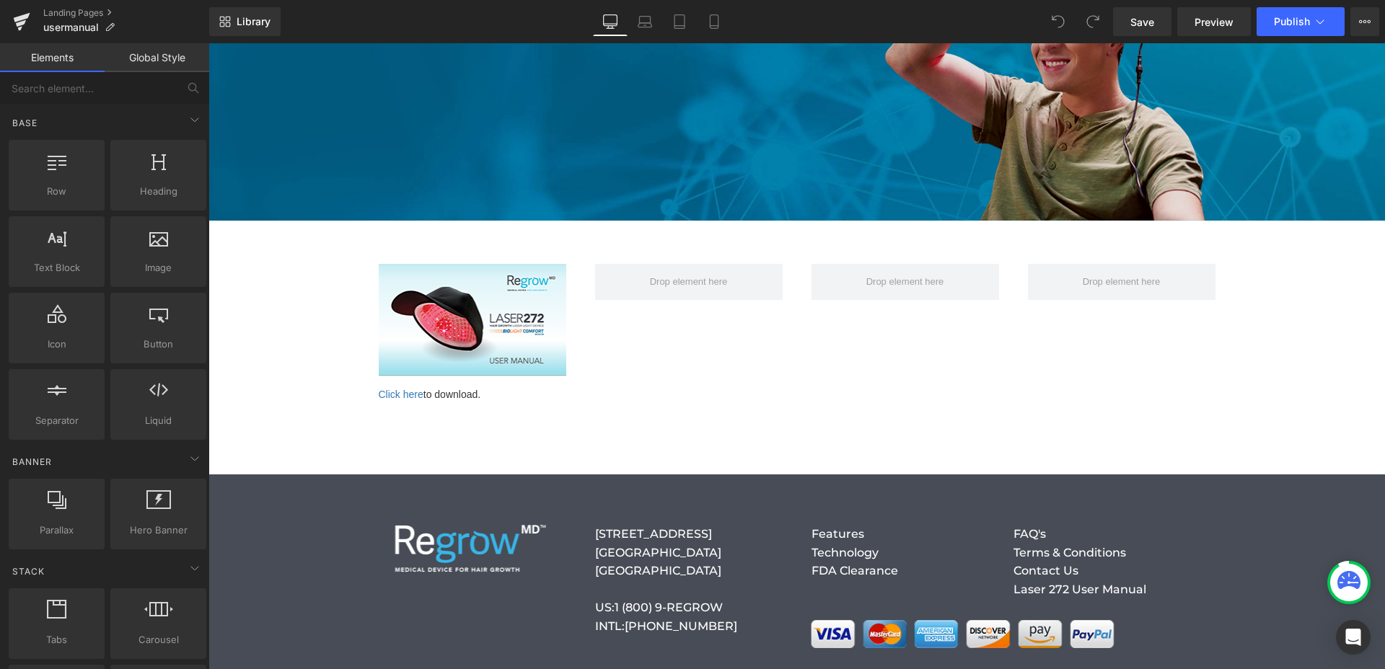
scroll to position [269, 0]
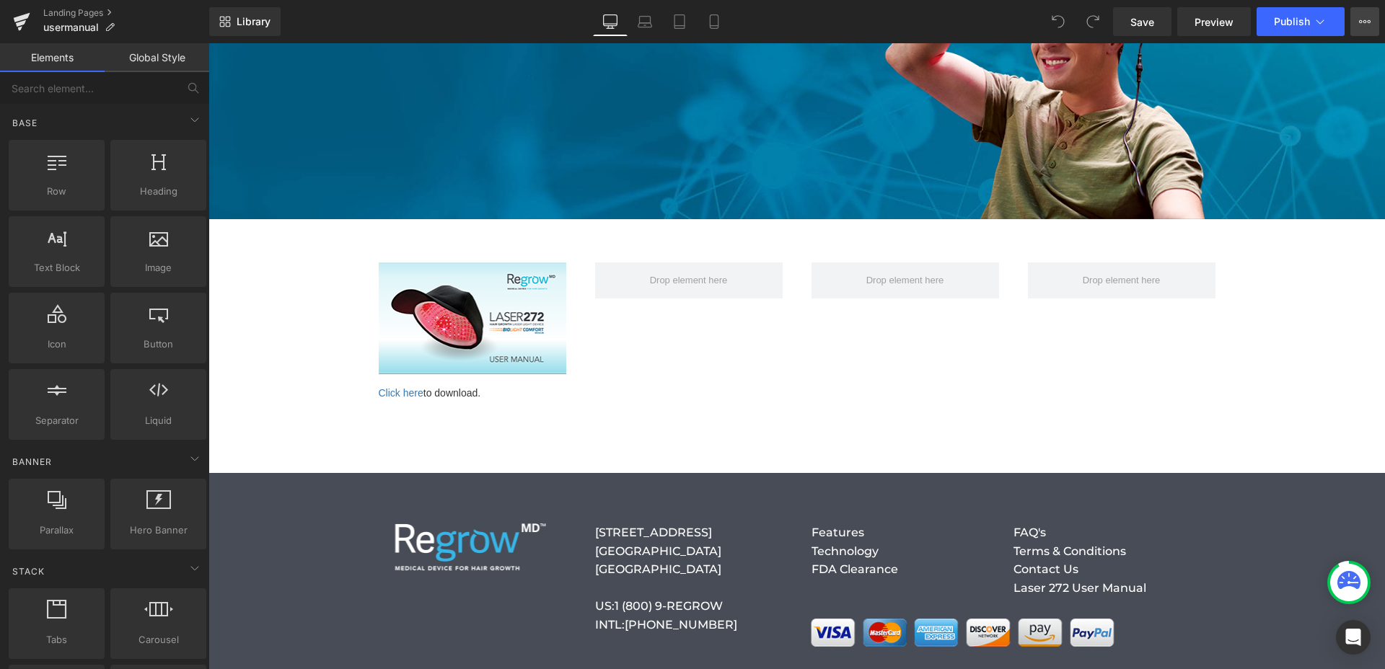
click at [1360, 19] on icon at bounding box center [1365, 22] width 12 height 12
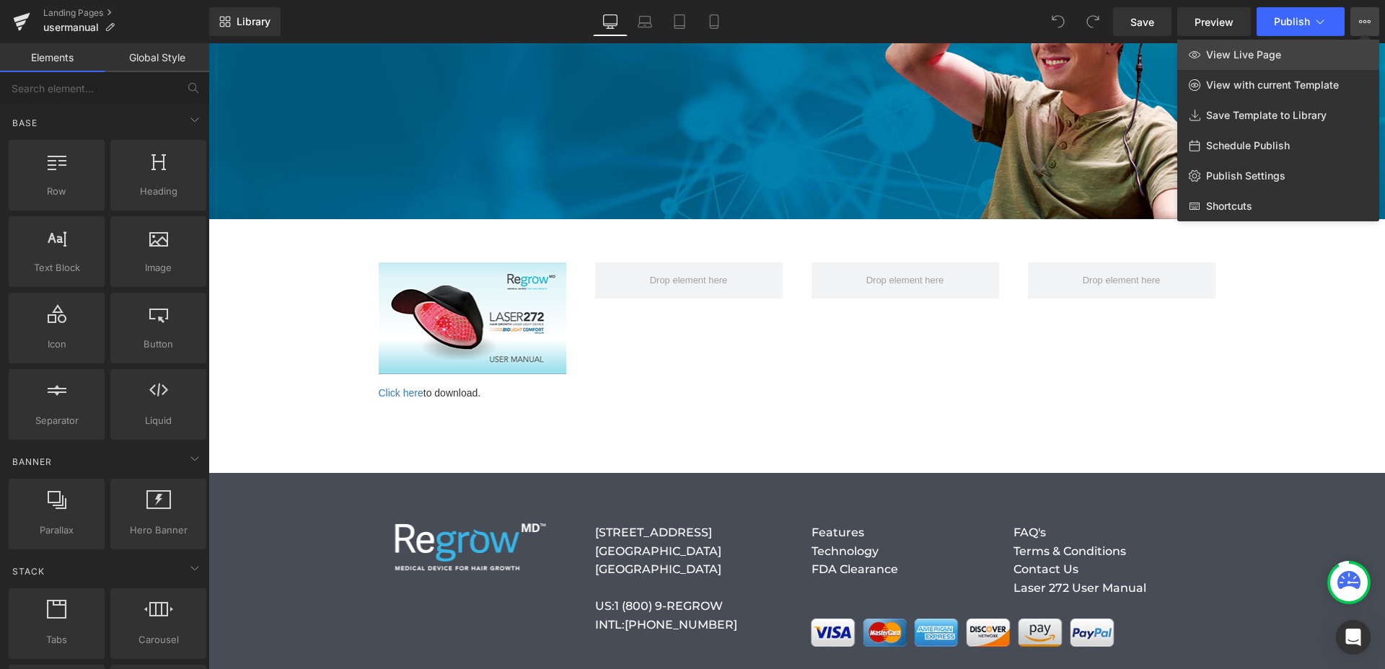
click at [1265, 50] on span "View Live Page" at bounding box center [1243, 54] width 75 height 13
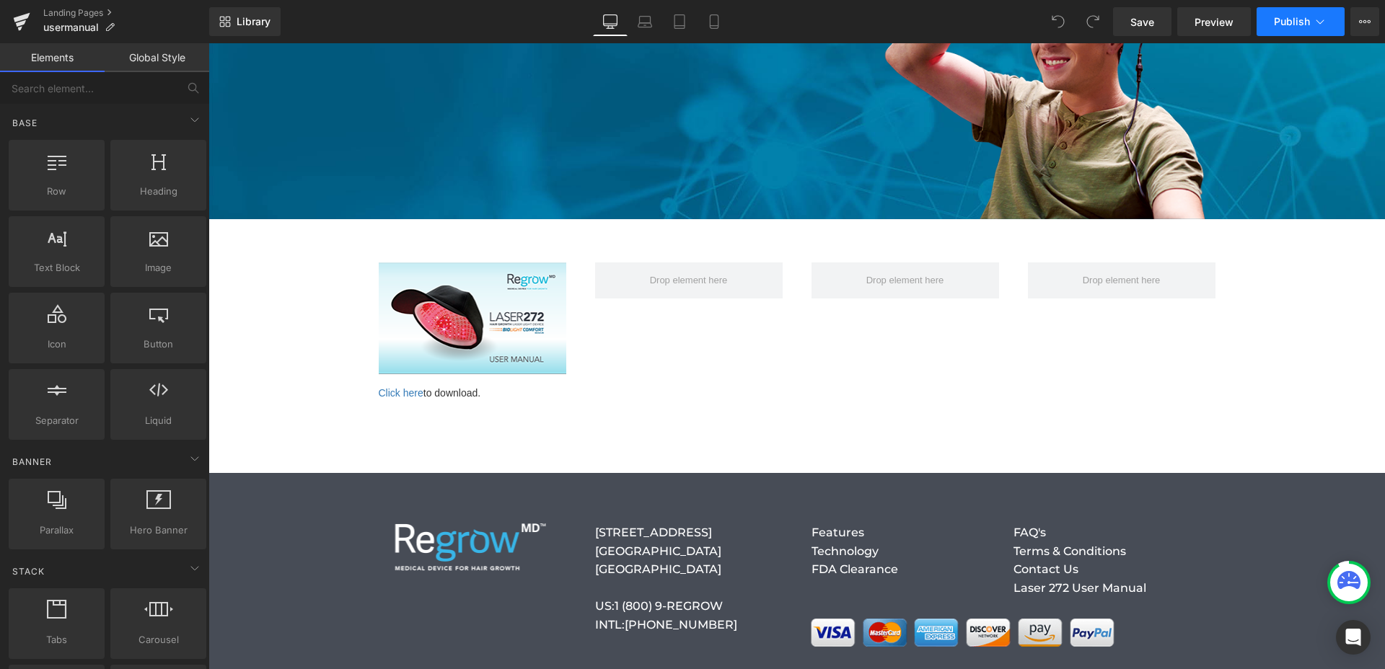
click at [1323, 22] on icon at bounding box center [1320, 21] width 14 height 14
click at [1364, 22] on icon at bounding box center [1365, 22] width 12 height 12
